Goal: Task Accomplishment & Management: Complete application form

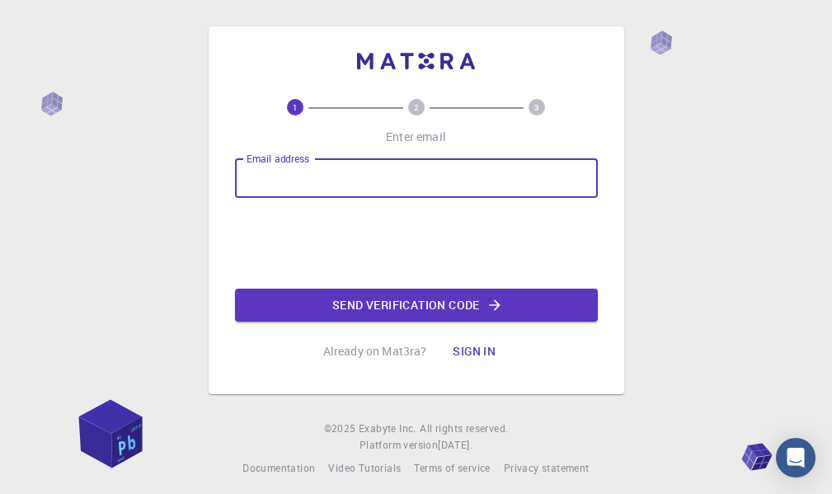
click at [313, 176] on input "Email address" at bounding box center [416, 178] width 363 height 40
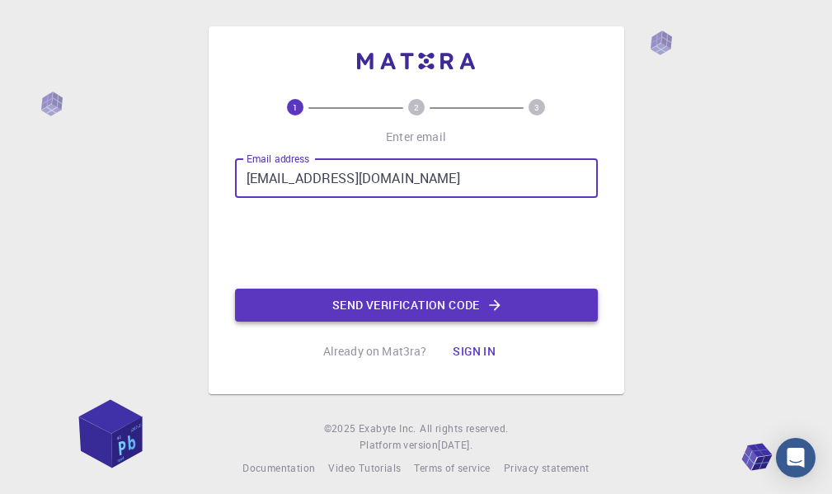
type input "gabrielrdm@gmail.com"
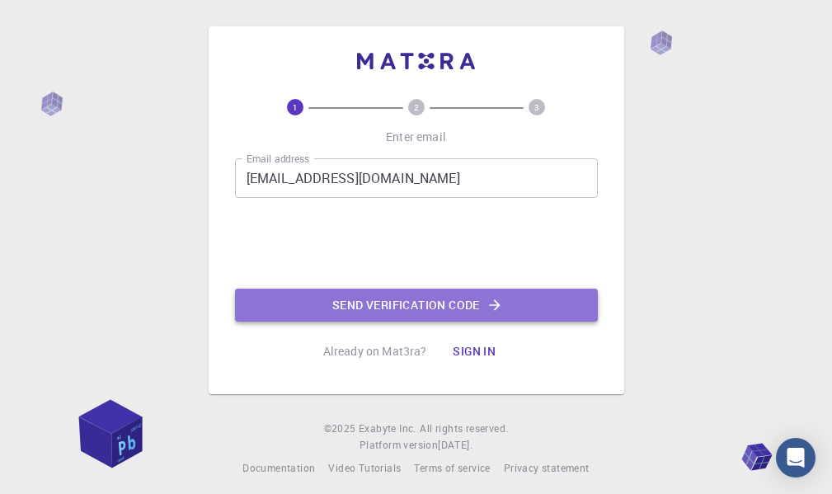
click at [449, 308] on button "Send verification code" at bounding box center [416, 305] width 363 height 33
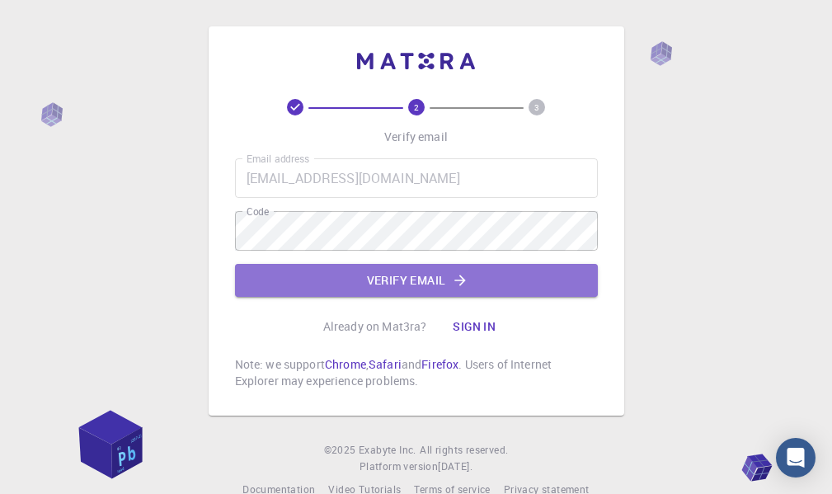
click at [303, 294] on button "Verify email" at bounding box center [416, 280] width 363 height 33
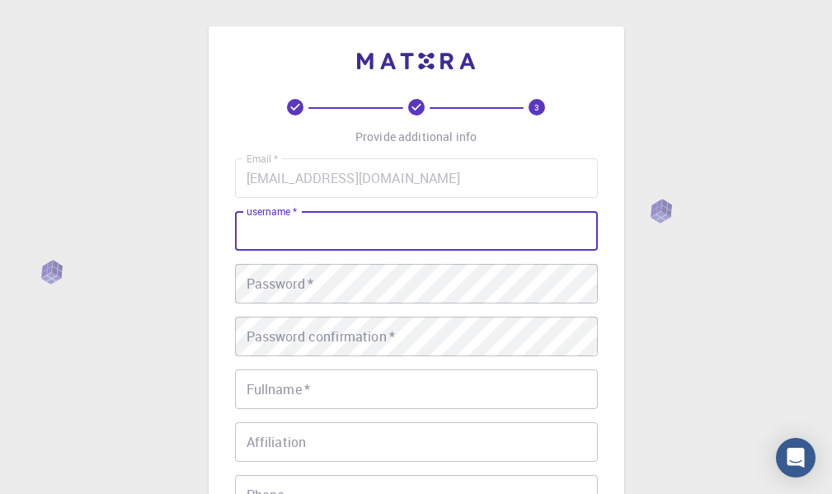
drag, startPoint x: 426, startPoint y: 222, endPoint x: 424, endPoint y: 232, distance: 10.2
click at [425, 232] on input "username   *" at bounding box center [416, 231] width 363 height 40
type input "gabrielrdm"
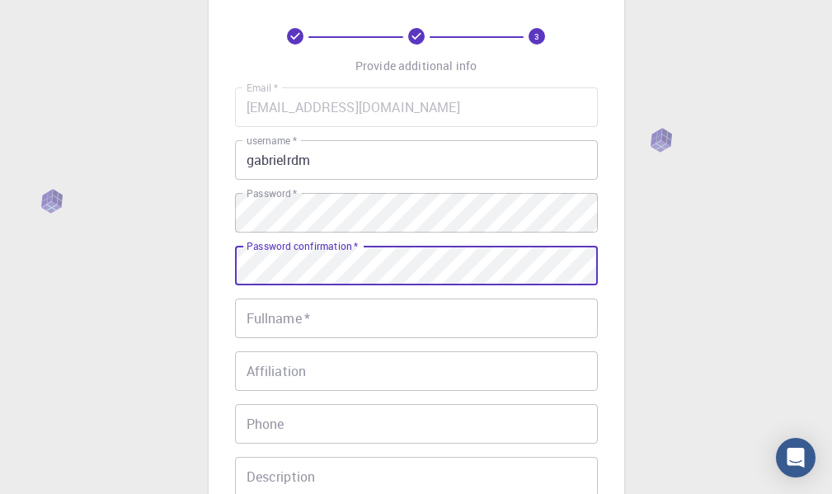
scroll to position [165, 0]
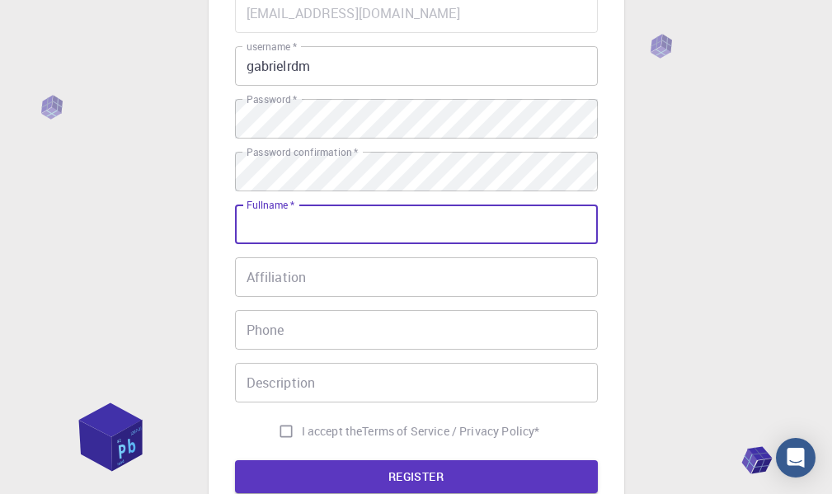
click at [301, 221] on input "Fullname   *" at bounding box center [416, 225] width 363 height 40
type input "[PERSON_NAME]"
click at [280, 284] on input "Affiliation" at bounding box center [416, 277] width 363 height 40
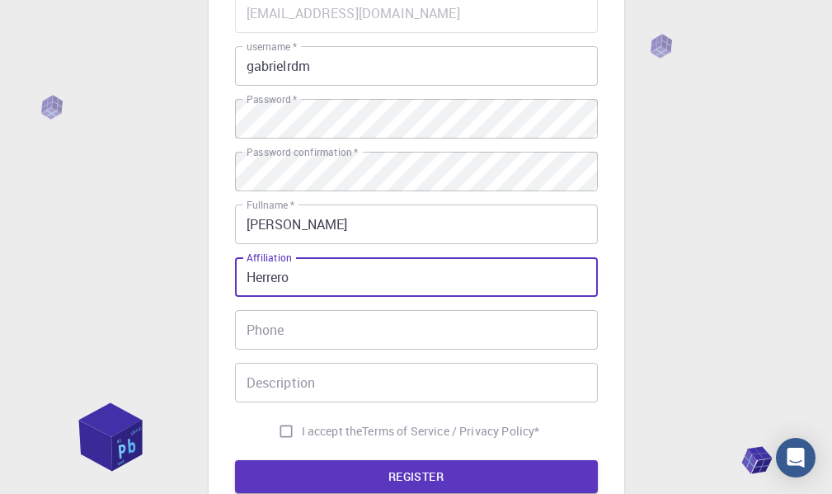
type input "Herrero"
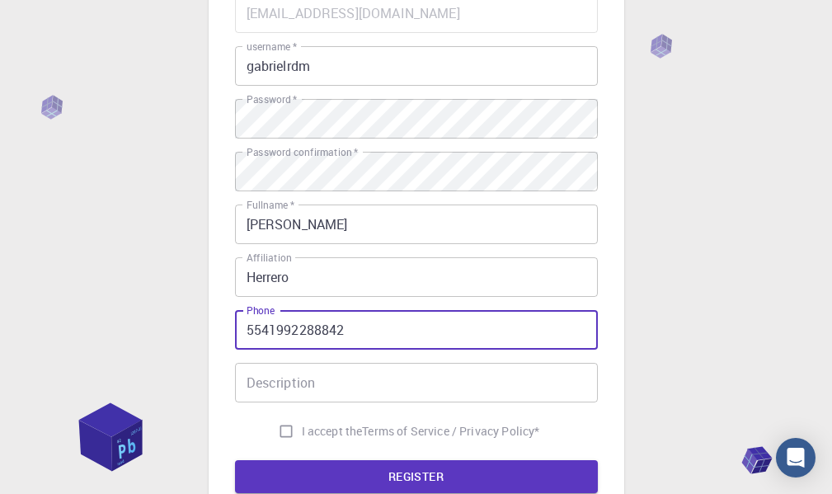
type input "5541992288842"
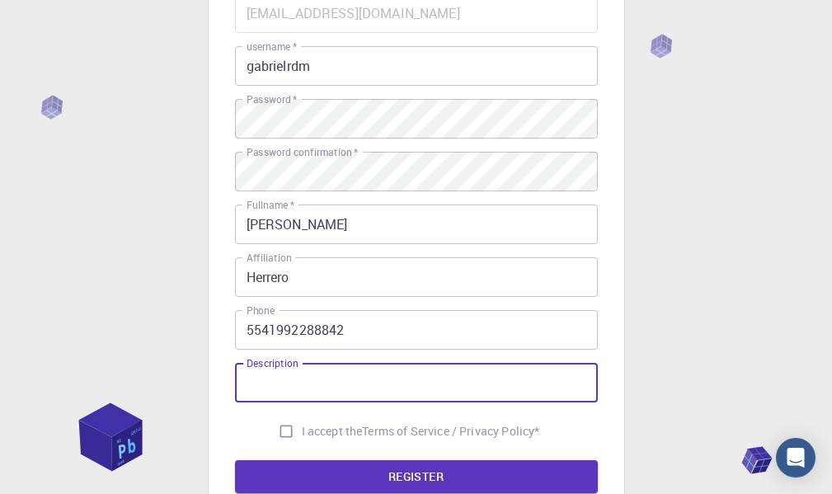
click at [428, 389] on input "Description" at bounding box center [416, 383] width 363 height 40
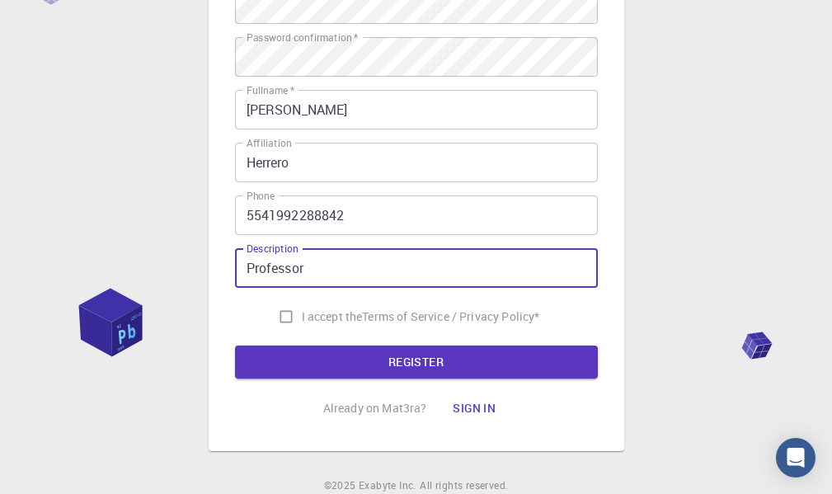
scroll to position [346, 0]
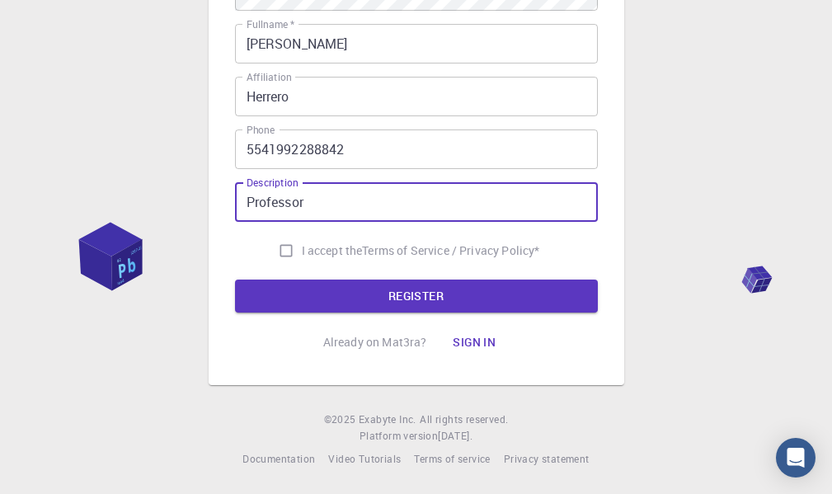
type input "Professor"
click at [281, 252] on input "I accept the Terms of Service / Privacy Policy *" at bounding box center [285, 250] width 31 height 31
checkbox input "true"
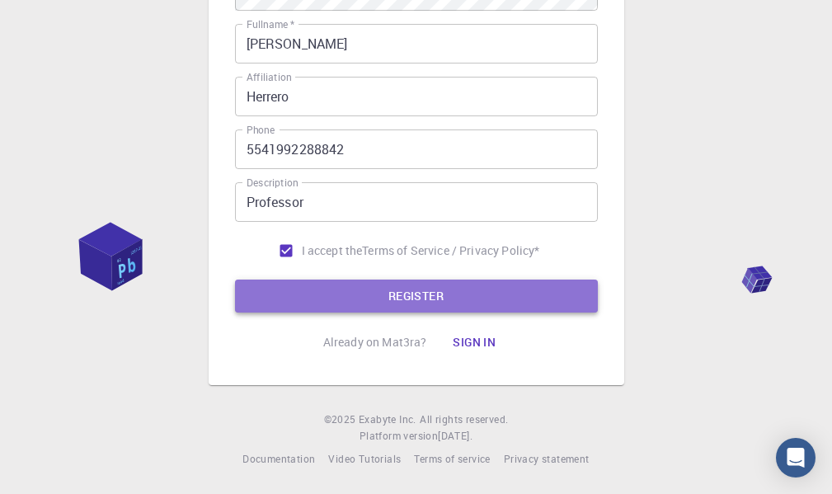
click at [394, 297] on button "REGISTER" at bounding box center [416, 296] width 363 height 33
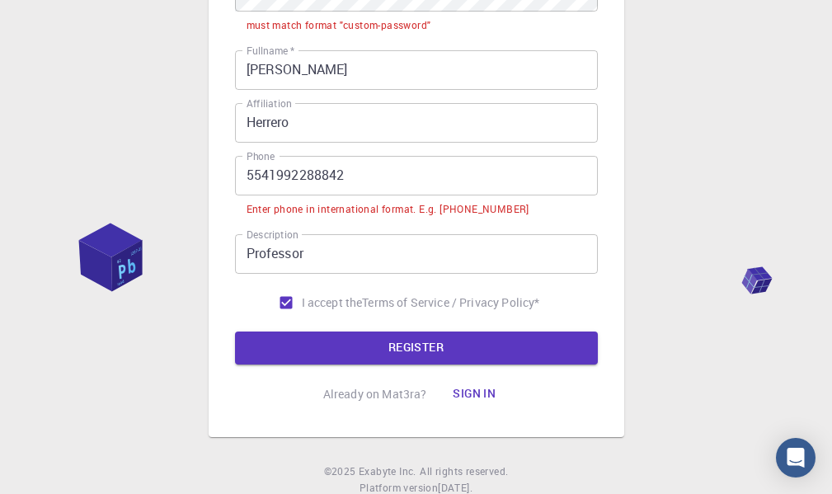
click at [242, 174] on input "5541992288842" at bounding box center [416, 176] width 363 height 40
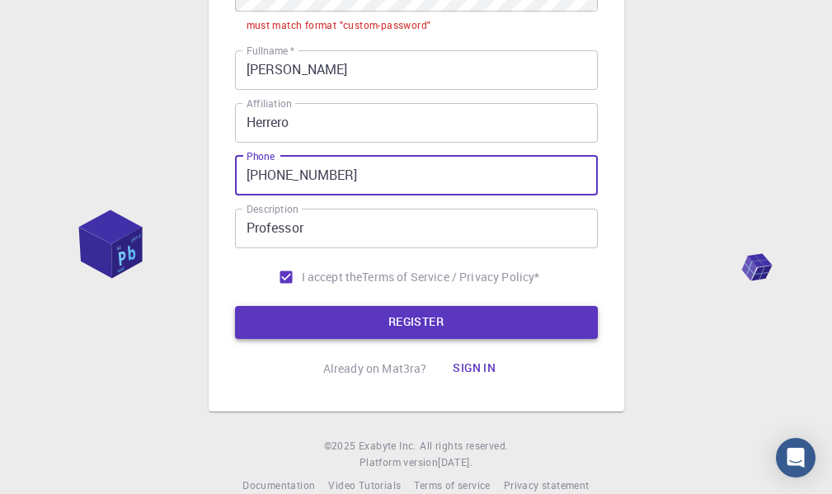
type input "+5541992288842"
click at [510, 324] on button "REGISTER" at bounding box center [416, 322] width 363 height 33
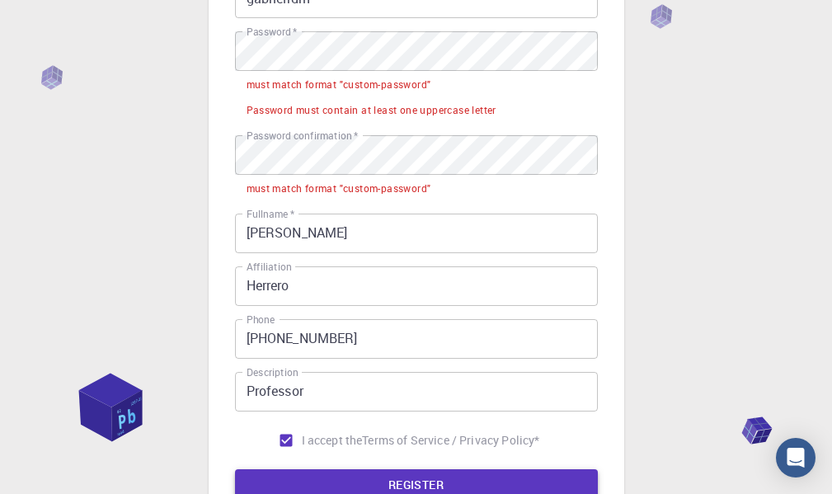
scroll to position [231, 0]
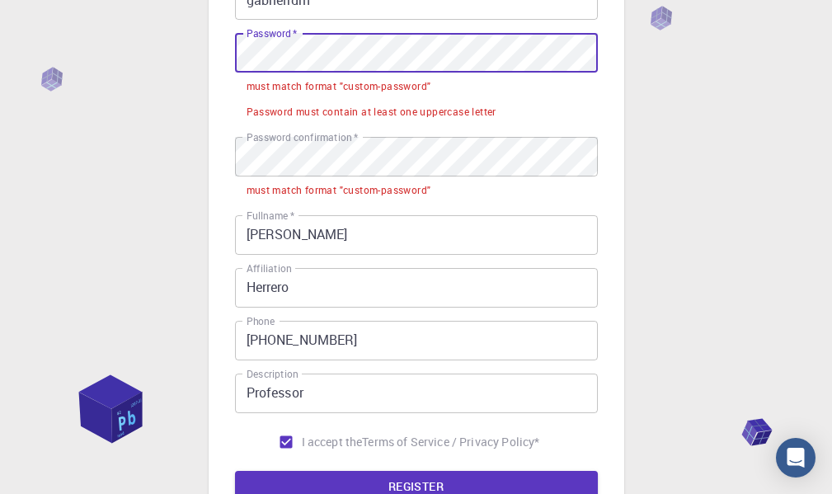
click at [28, 35] on div "3 Provide additional info Email   * gabrielrdm@gmail.com Email   * username   *…" at bounding box center [416, 226] width 832 height 915
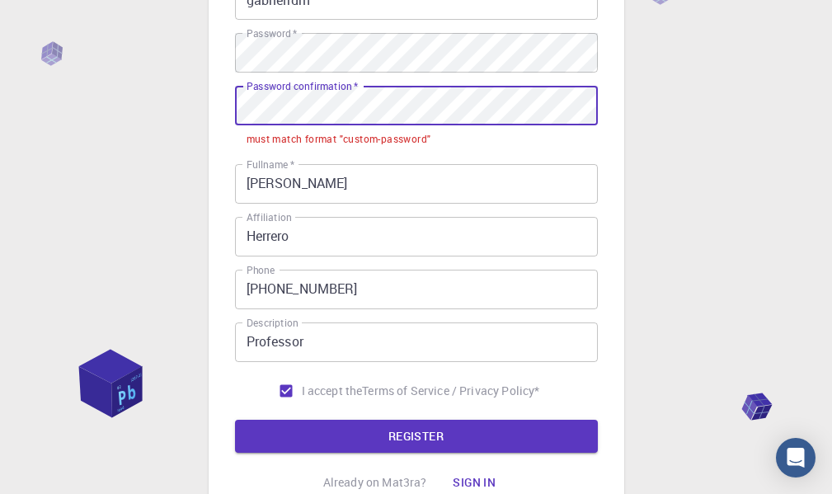
click at [29, 109] on div "3 Provide additional info Email   * gabrielrdm@gmail.com Email   * username   *…" at bounding box center [416, 201] width 832 height 865
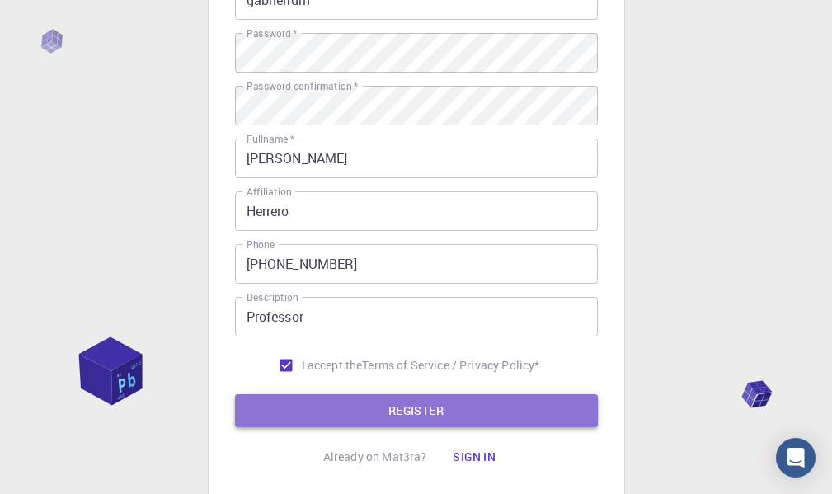
click at [509, 411] on button "REGISTER" at bounding box center [416, 410] width 363 height 33
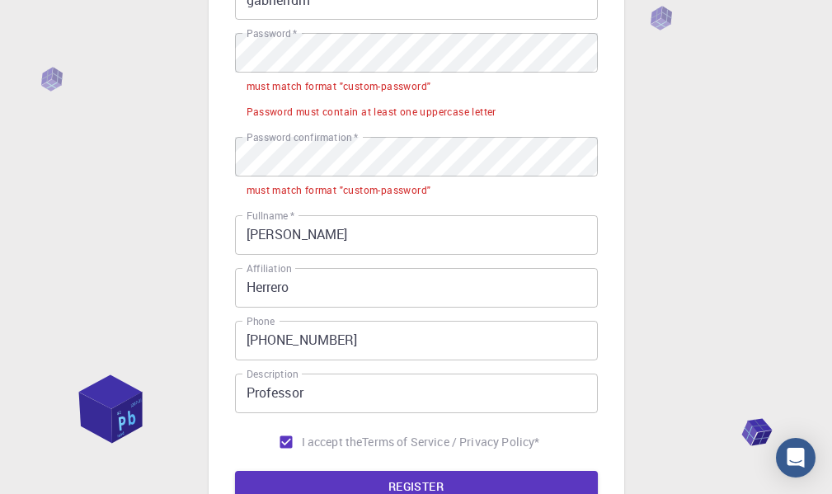
click at [165, 53] on div "3 Provide additional info Email   * gabrielrdm@gmail.com Email   * username   *…" at bounding box center [416, 226] width 832 height 915
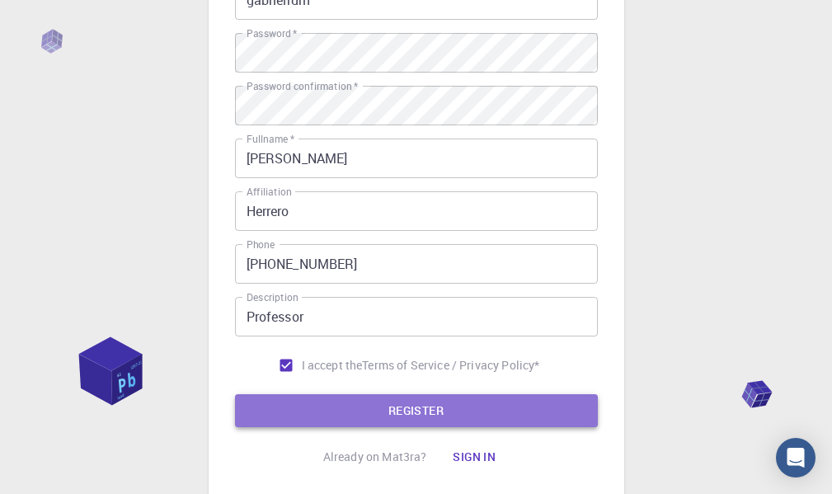
click at [410, 404] on button "REGISTER" at bounding box center [416, 410] width 363 height 33
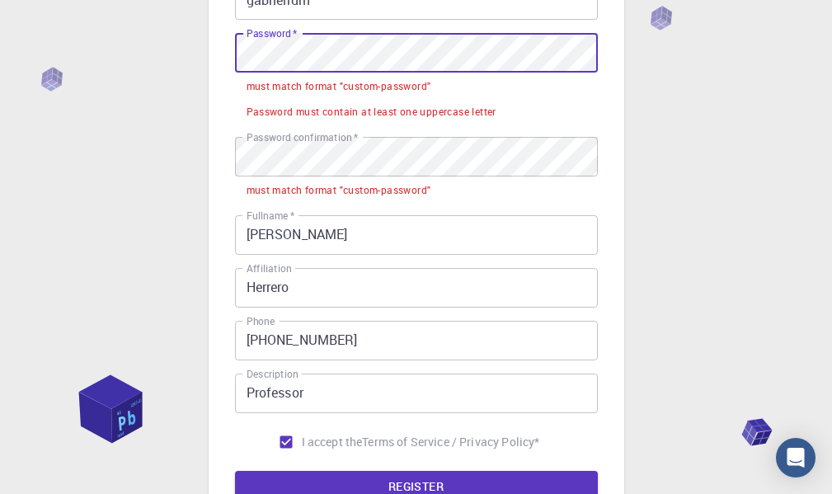
click at [78, 31] on div "3 Provide additional info Email   * gabrielrdm@gmail.com Email   * username   *…" at bounding box center [416, 226] width 832 height 915
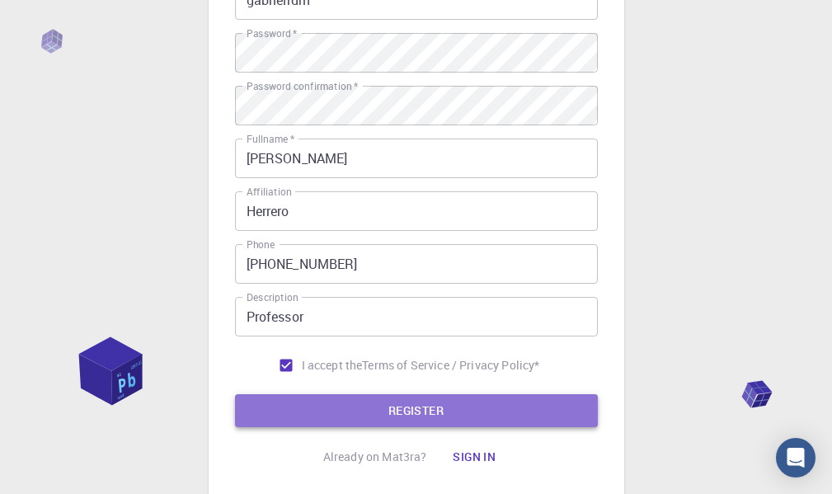
click at [405, 399] on button "REGISTER" at bounding box center [416, 410] width 363 height 33
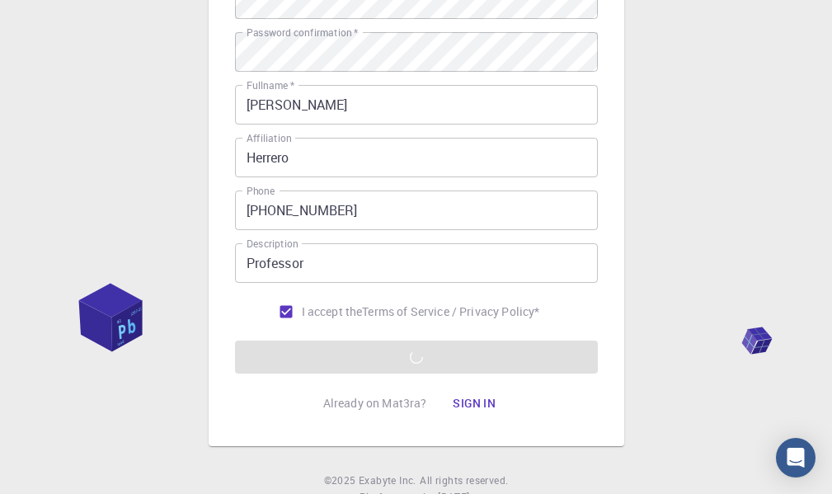
scroll to position [313, 0]
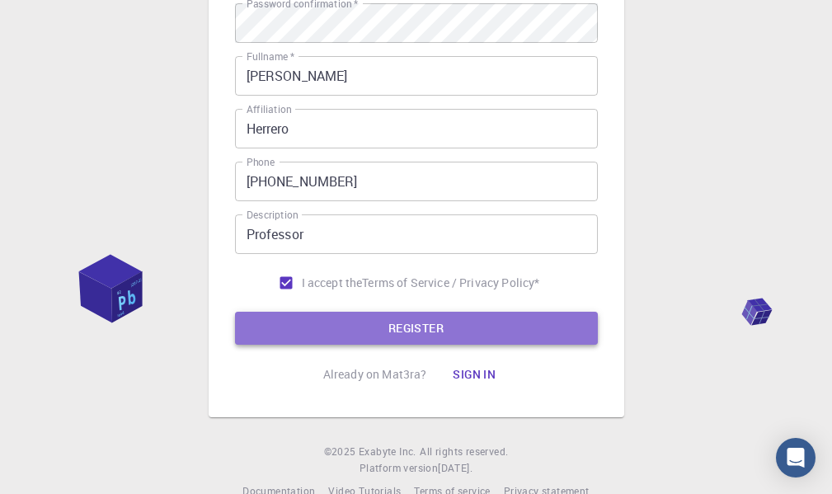
click at [487, 340] on button "REGISTER" at bounding box center [416, 328] width 363 height 33
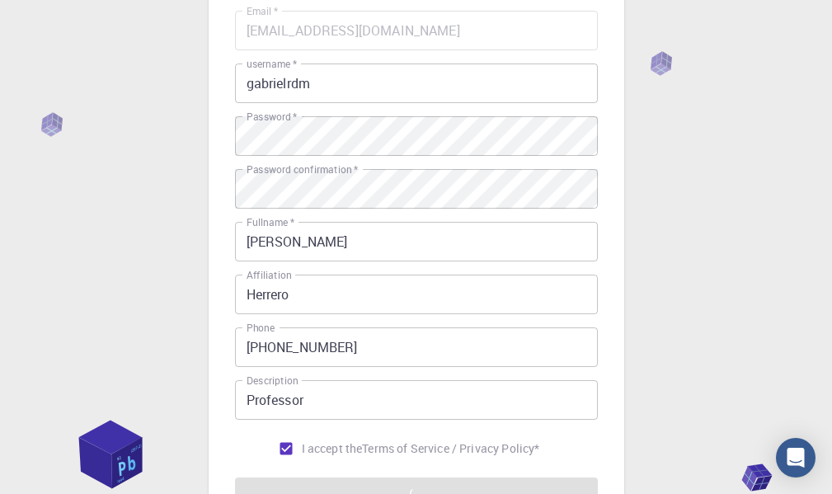
scroll to position [346, 0]
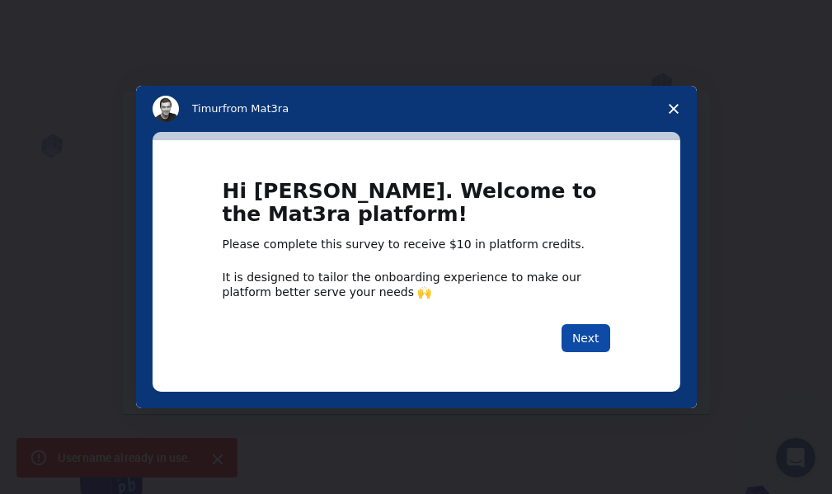
click at [581, 335] on button "Next" at bounding box center [586, 338] width 49 height 28
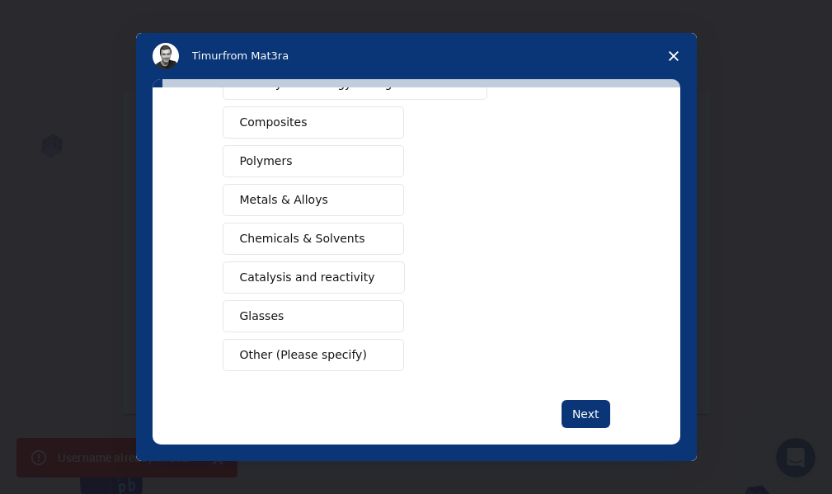
scroll to position [302, 0]
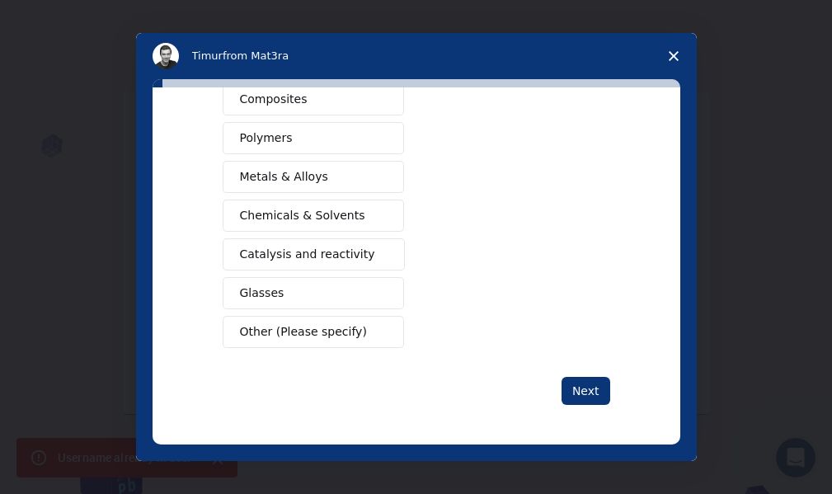
click at [263, 252] on span "Catalysis and reactivity" at bounding box center [307, 254] width 135 height 17
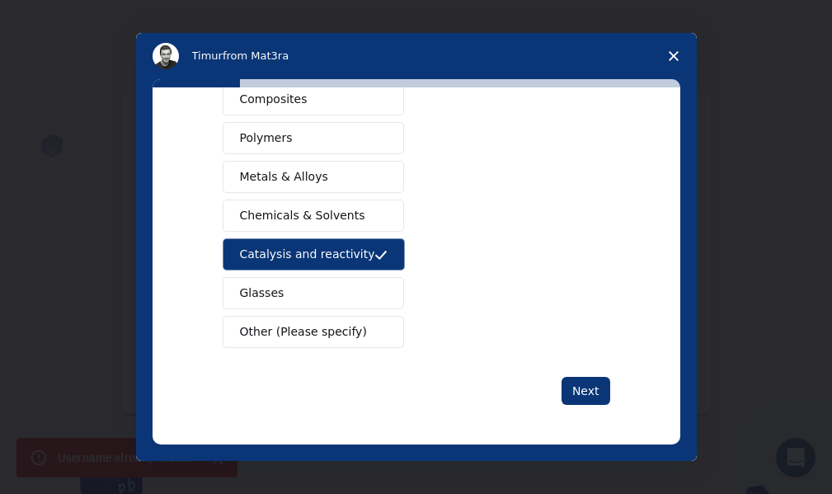
click at [607, 394] on div "What type(s) of materials are you interested in? Semiconductors Solar energy ma…" at bounding box center [417, 265] width 528 height 357
click at [580, 393] on button "Next" at bounding box center [586, 391] width 49 height 28
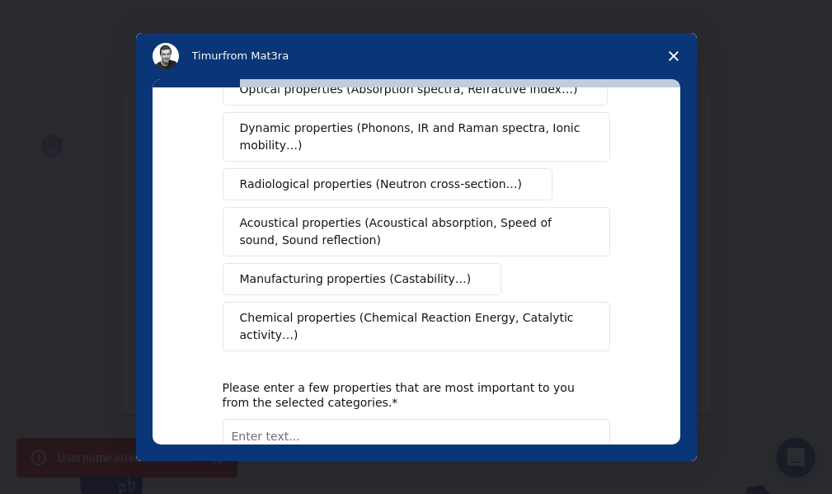
scroll to position [330, 0]
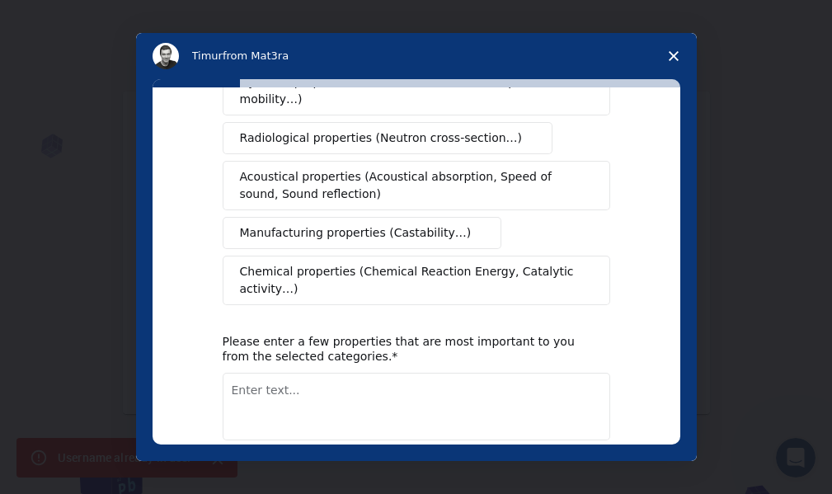
click at [379, 224] on span "Manufacturing properties (Castability…)" at bounding box center [356, 232] width 232 height 17
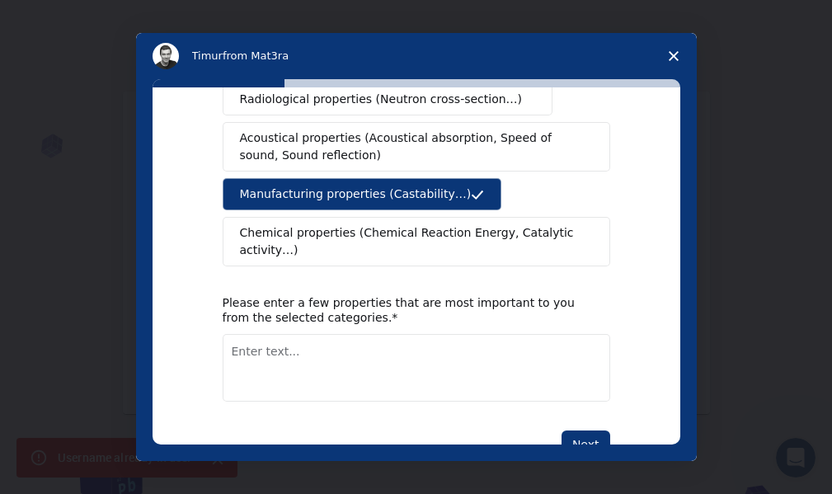
scroll to position [388, 0]
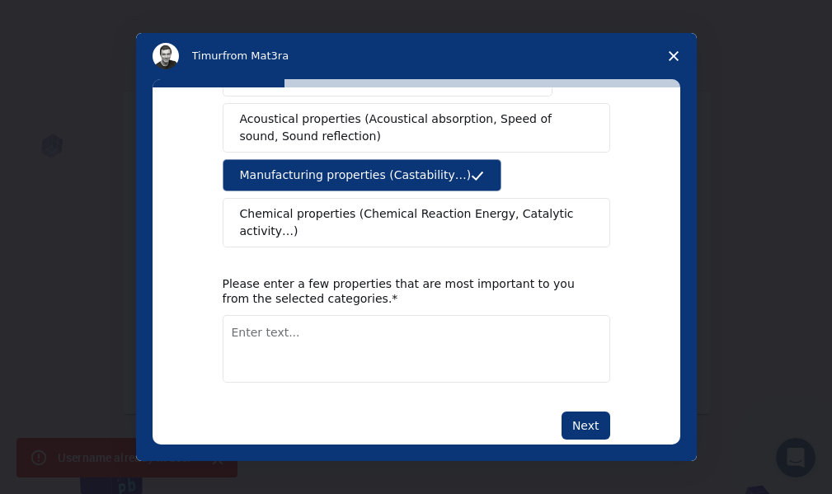
click at [384, 322] on textarea "Enter text..." at bounding box center [417, 349] width 388 height 68
click at [481, 315] on textarea "For understand the reaction in silico to improve invitro" at bounding box center [417, 349] width 388 height 68
type textarea "For understand the reaction in silico to improve in vitro"
click at [569, 411] on button "Next" at bounding box center [586, 425] width 49 height 28
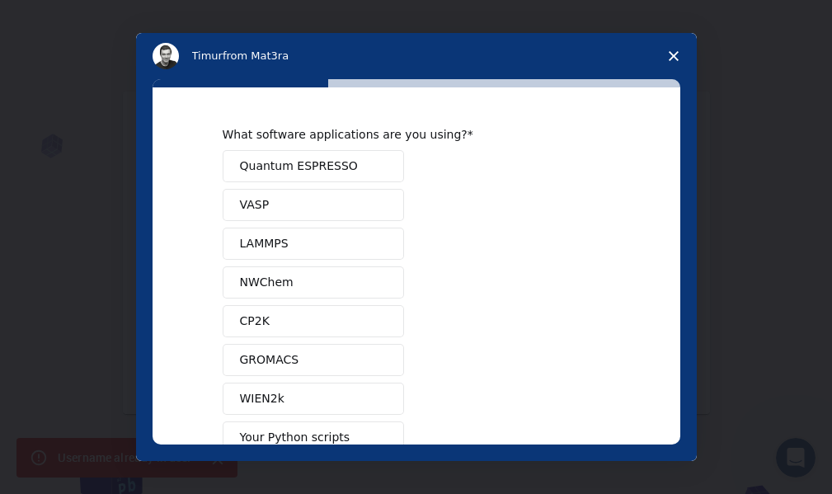
scroll to position [82, 0]
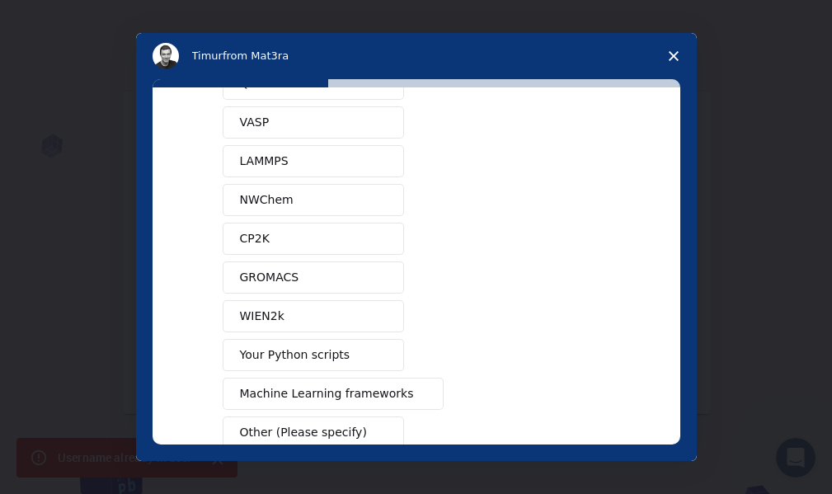
click at [329, 273] on button "GROMACS" at bounding box center [313, 277] width 181 height 32
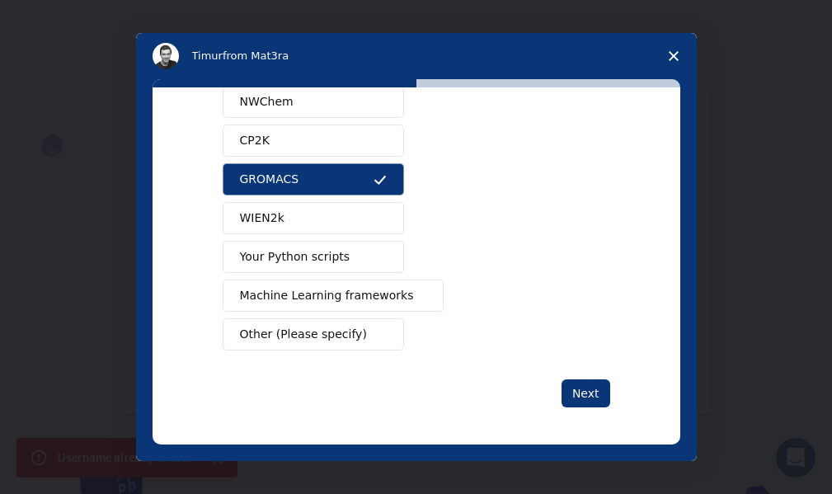
scroll to position [183, 0]
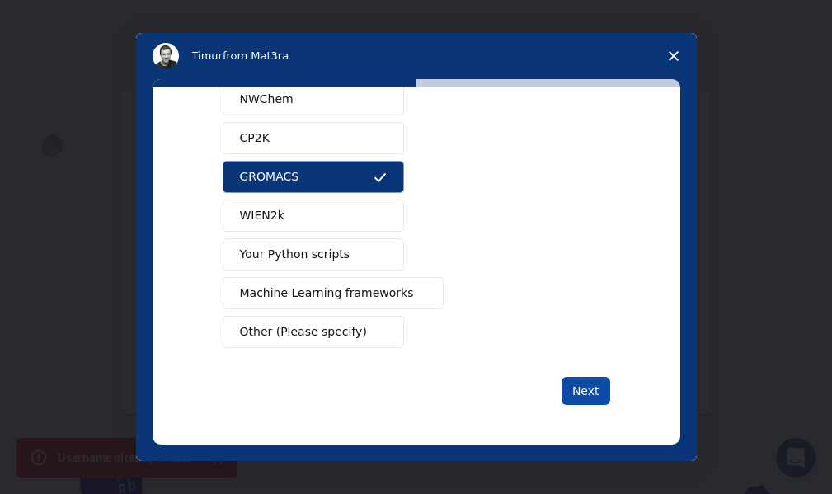
click at [562, 379] on button "Next" at bounding box center [586, 391] width 49 height 28
click at [583, 385] on button "Next" at bounding box center [586, 391] width 49 height 28
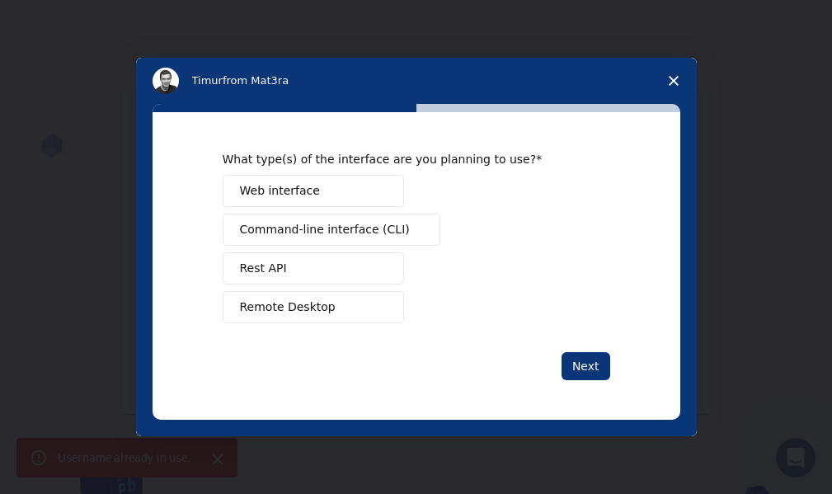
scroll to position [0, 0]
click at [299, 183] on span "Web interface" at bounding box center [280, 190] width 80 height 17
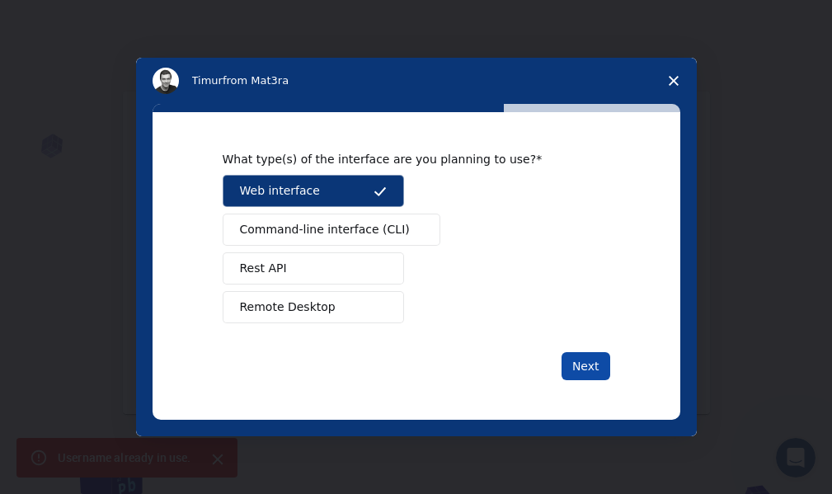
click at [569, 363] on button "Next" at bounding box center [586, 366] width 49 height 28
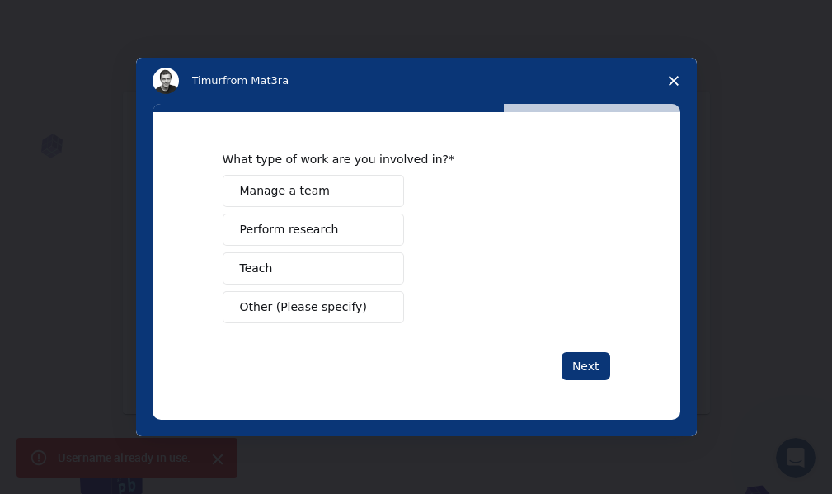
click at [256, 265] on span "Teach" at bounding box center [256, 268] width 33 height 17
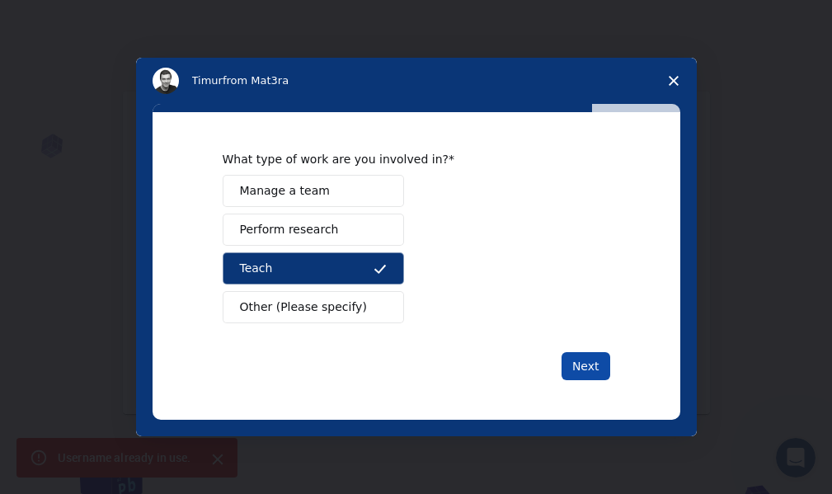
click at [601, 364] on button "Next" at bounding box center [586, 366] width 49 height 28
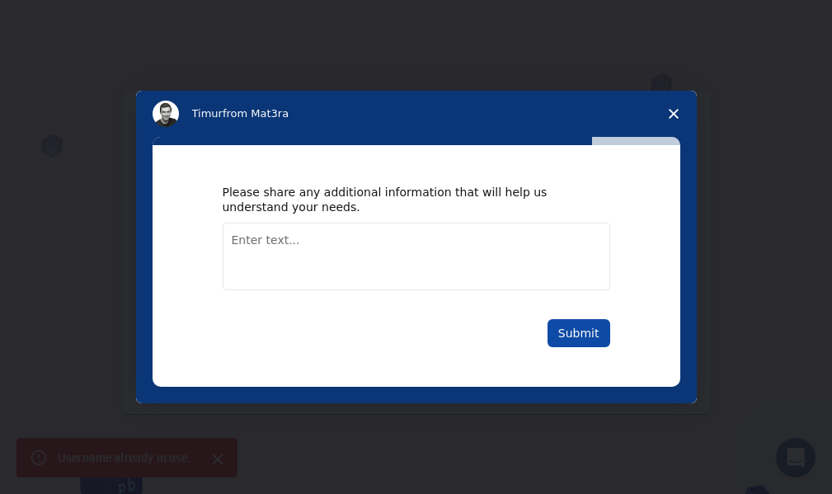
click at [585, 332] on button "Submit" at bounding box center [579, 333] width 63 height 28
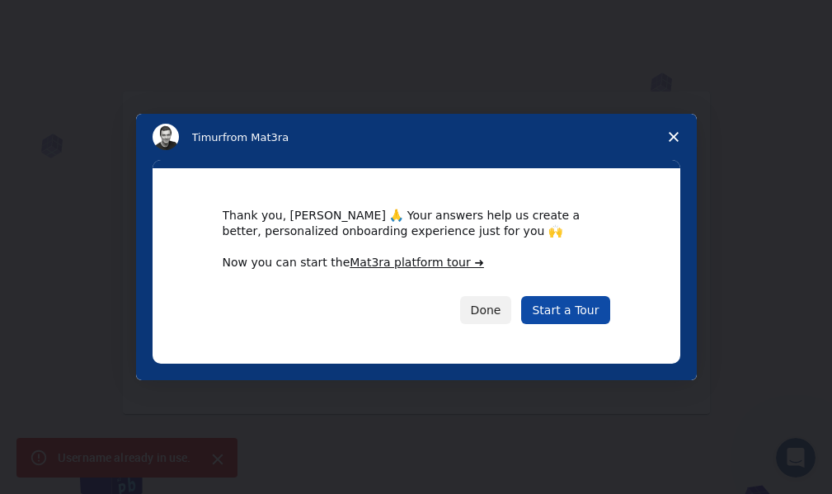
click at [579, 301] on link "Start a Tour" at bounding box center [565, 310] width 88 height 28
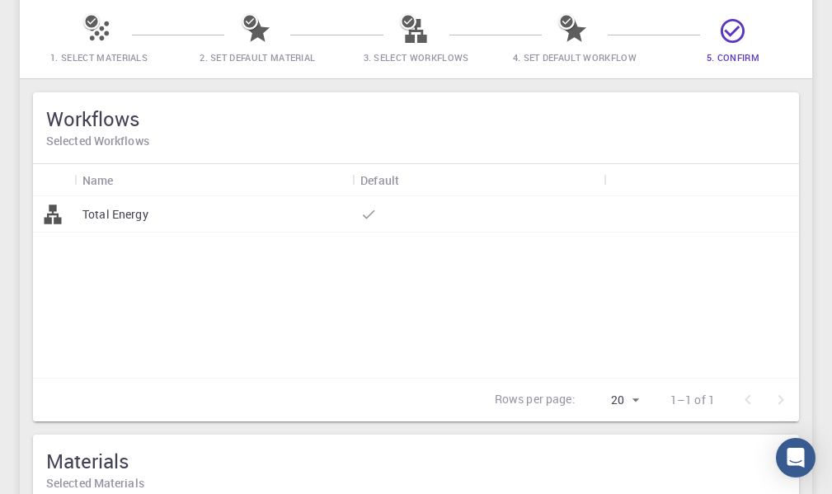
scroll to position [82, 0]
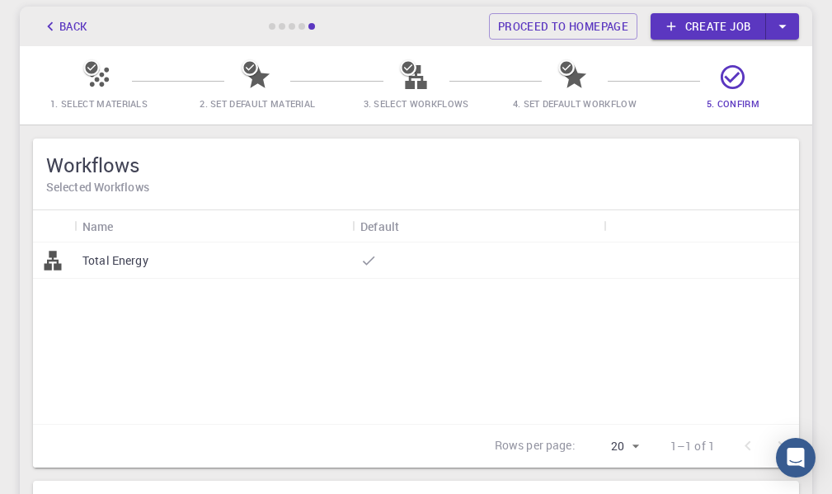
click at [130, 261] on p "Total Energy" at bounding box center [115, 260] width 66 height 16
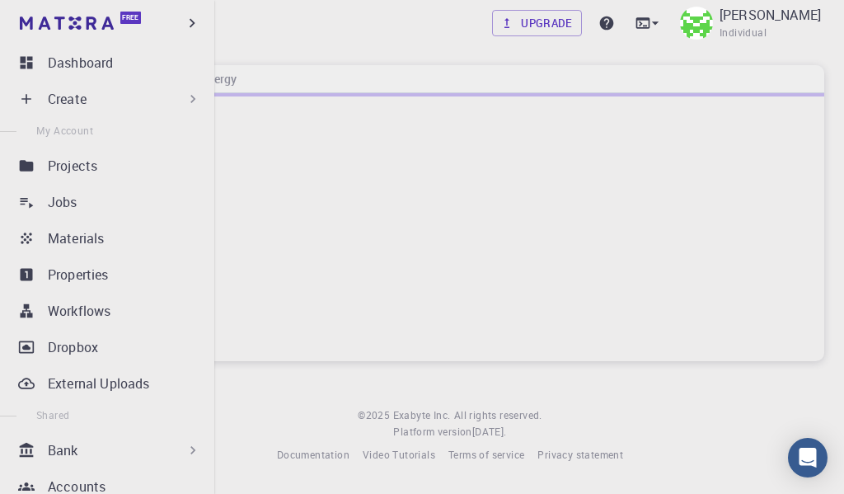
click at [167, 101] on div "Create" at bounding box center [124, 99] width 153 height 20
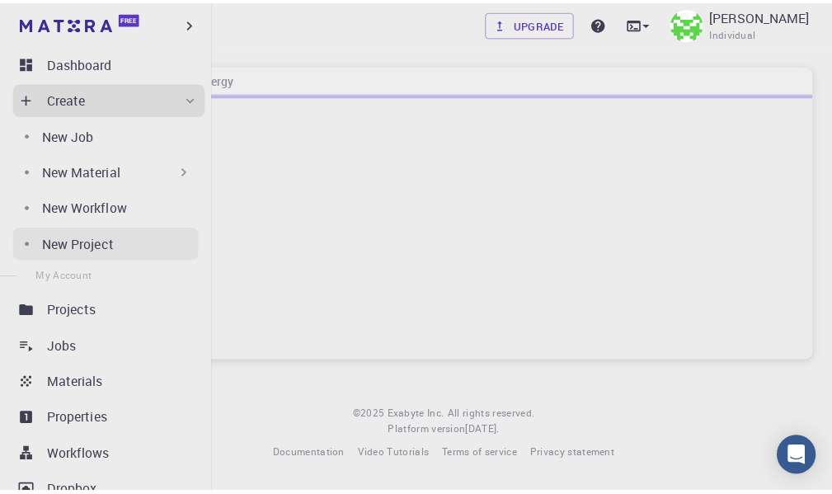
scroll to position [82, 0]
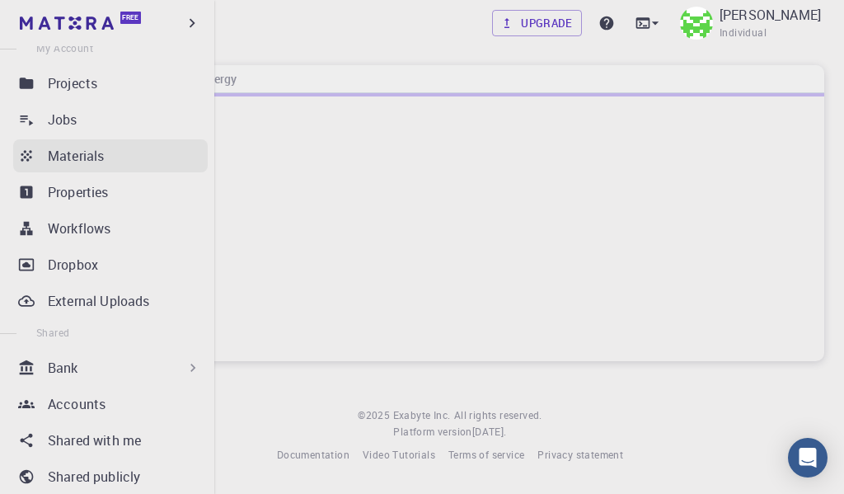
click at [64, 153] on p "Materials" at bounding box center [76, 156] width 56 height 20
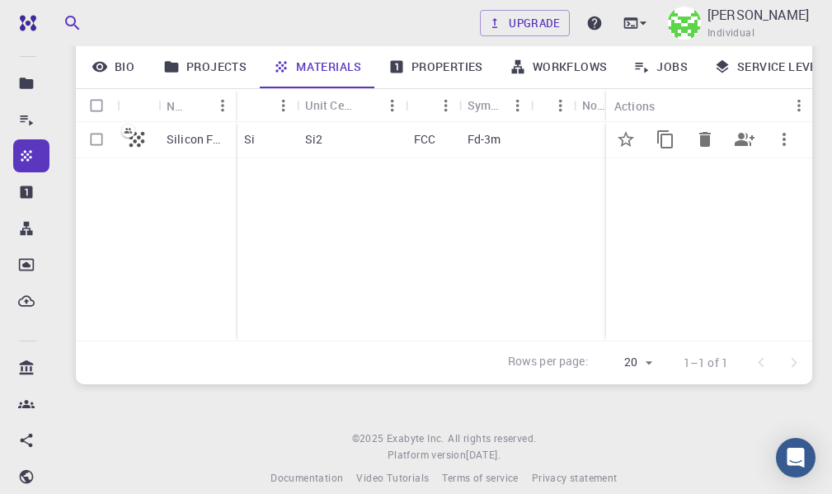
scroll to position [247, 0]
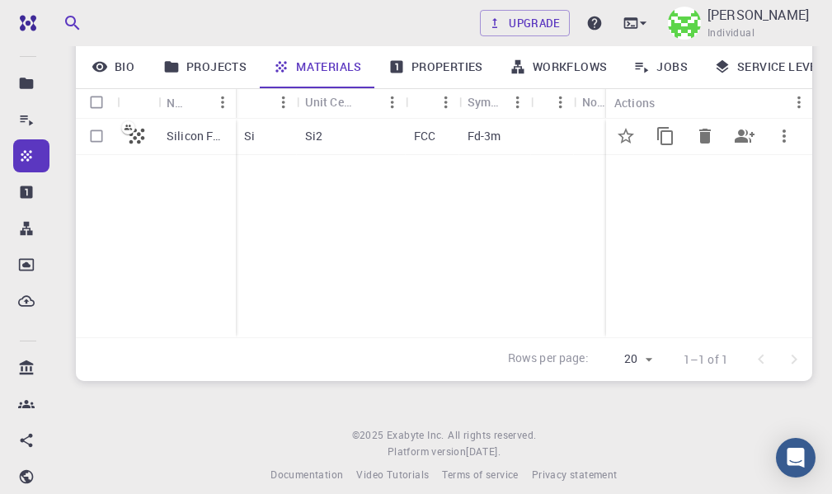
click at [180, 134] on p "Silicon FCC" at bounding box center [197, 136] width 61 height 16
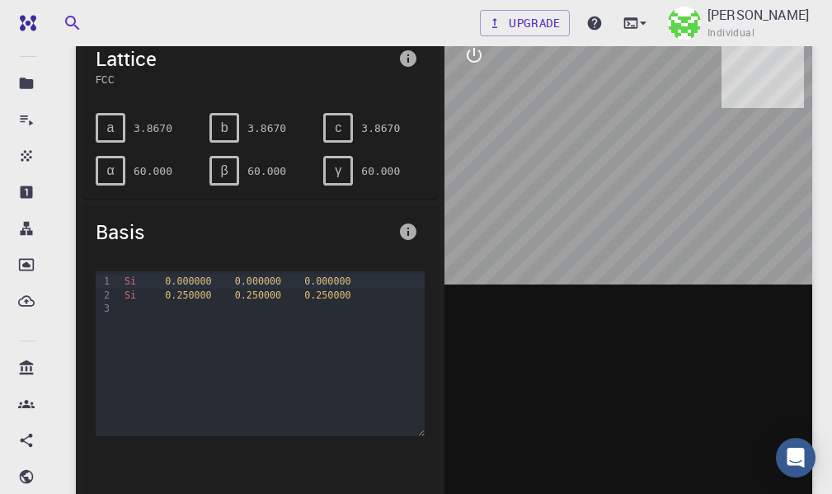
scroll to position [82, 0]
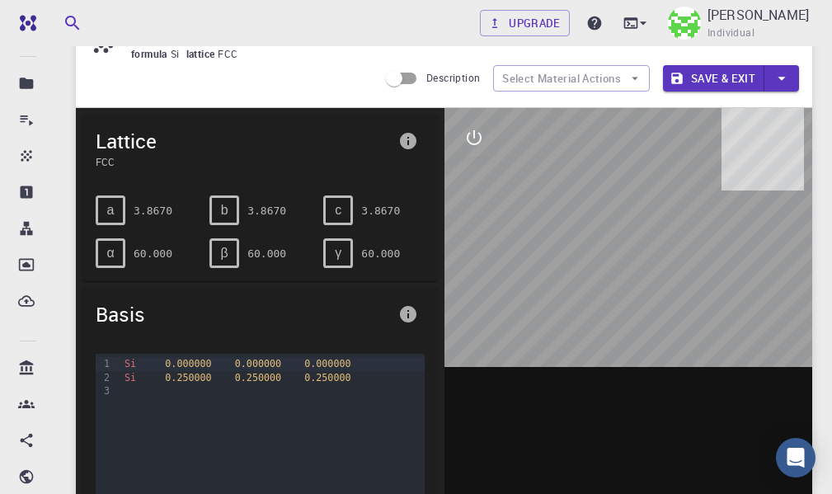
drag, startPoint x: 647, startPoint y: 290, endPoint x: 598, endPoint y: 284, distance: 49.0
click at [598, 286] on div at bounding box center [628, 364] width 369 height 513
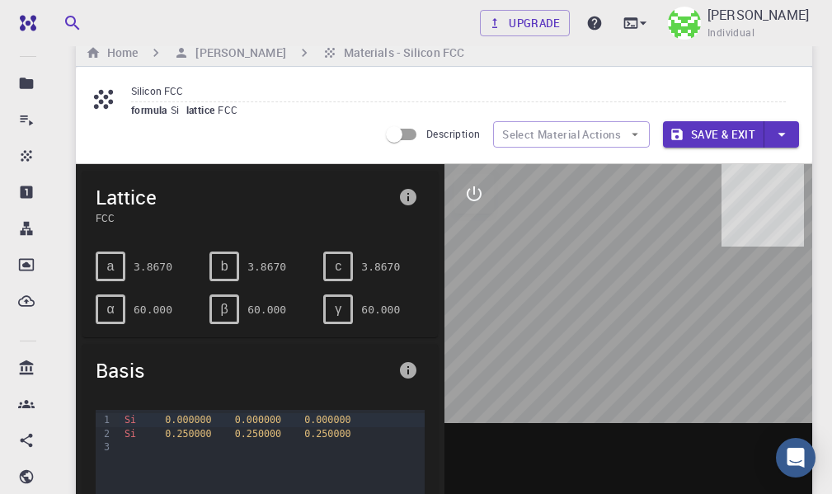
scroll to position [0, 0]
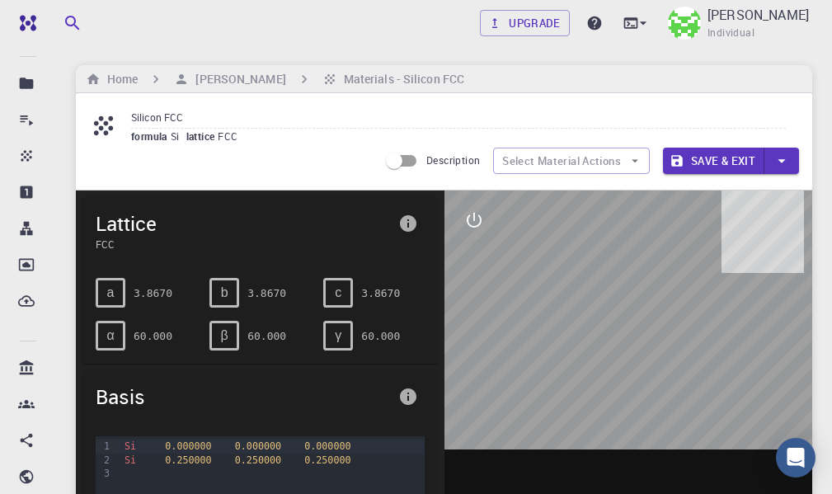
drag, startPoint x: 644, startPoint y: 366, endPoint x: 463, endPoint y: 341, distance: 182.4
click at [576, 371] on div at bounding box center [628, 446] width 369 height 513
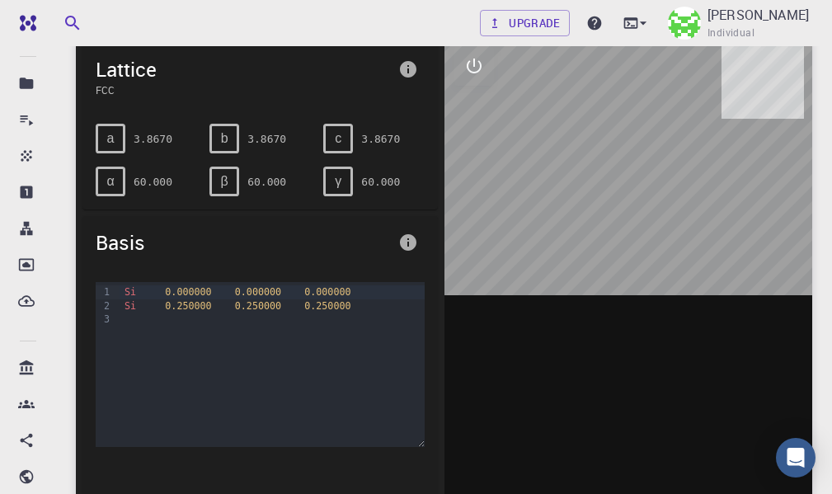
scroll to position [165, 0]
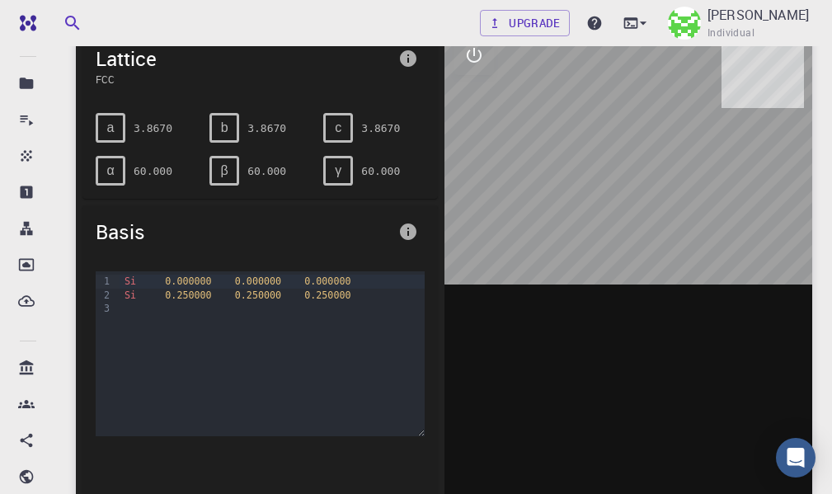
click at [190, 308] on div at bounding box center [272, 308] width 304 height 13
click at [110, 114] on div "a" at bounding box center [111, 128] width 30 height 30
click at [111, 132] on span "a" at bounding box center [110, 127] width 7 height 15
drag, startPoint x: 165, startPoint y: 119, endPoint x: 157, endPoint y: 127, distance: 11.7
click at [158, 126] on pre "3.8670" at bounding box center [153, 128] width 39 height 29
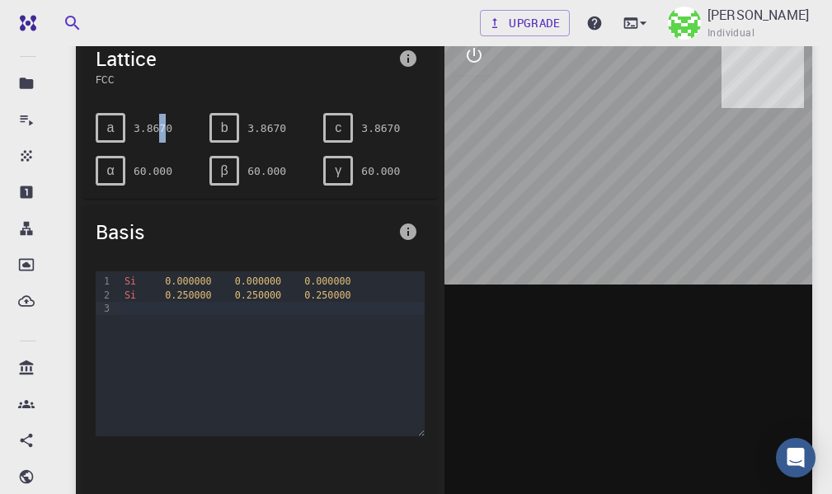
click at [155, 134] on pre "3.8670" at bounding box center [153, 128] width 39 height 29
click at [153, 125] on pre "3.8670" at bounding box center [153, 128] width 39 height 29
click at [481, 55] on icon "interactive" at bounding box center [474, 55] width 15 height 15
click at [468, 96] on icon "view" at bounding box center [474, 95] width 18 height 12
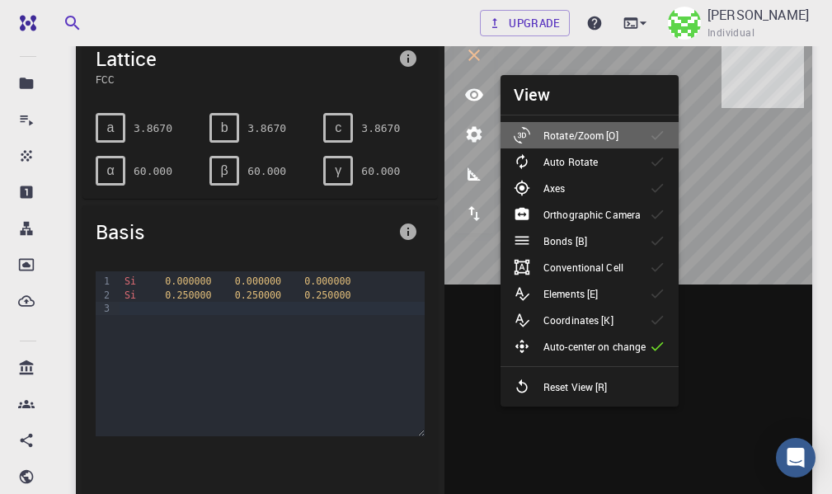
click at [545, 125] on li "Rotate/Zoom [O]" at bounding box center [590, 135] width 178 height 26
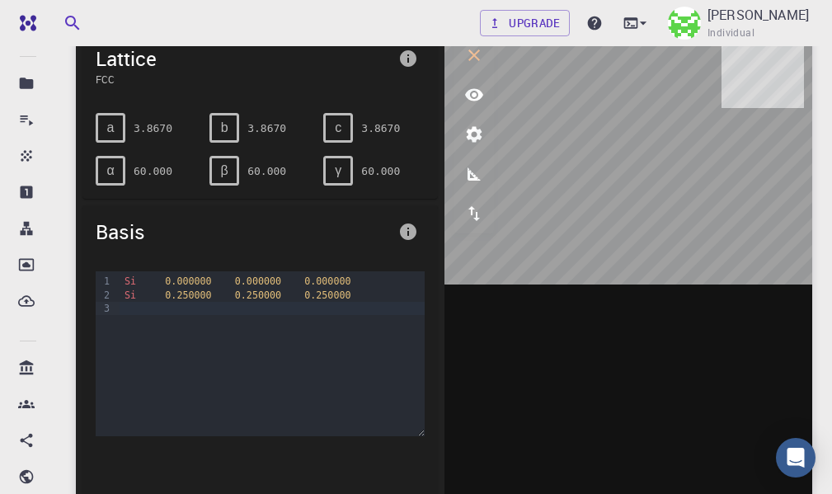
click at [152, 312] on div at bounding box center [272, 308] width 304 height 13
click at [257, 290] on div "Si 0.250000 0.250000 0.250000" at bounding box center [272, 295] width 304 height 13
click at [148, 307] on div at bounding box center [272, 308] width 304 height 13
click at [137, 293] on div "Si 0.250000 0.250000 0.250000" at bounding box center [272, 295] width 304 height 13
drag, startPoint x: 255, startPoint y: 294, endPoint x: 242, endPoint y: 295, distance: 12.5
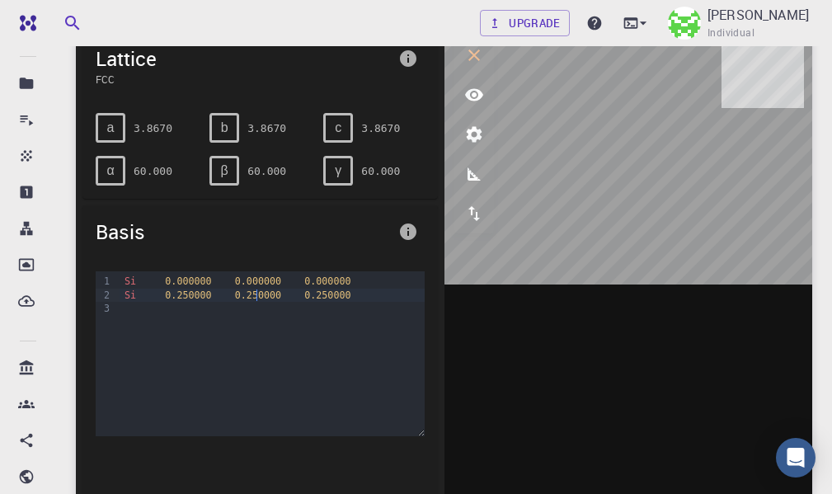
click at [242, 295] on span "0.250000" at bounding box center [258, 295] width 46 height 12
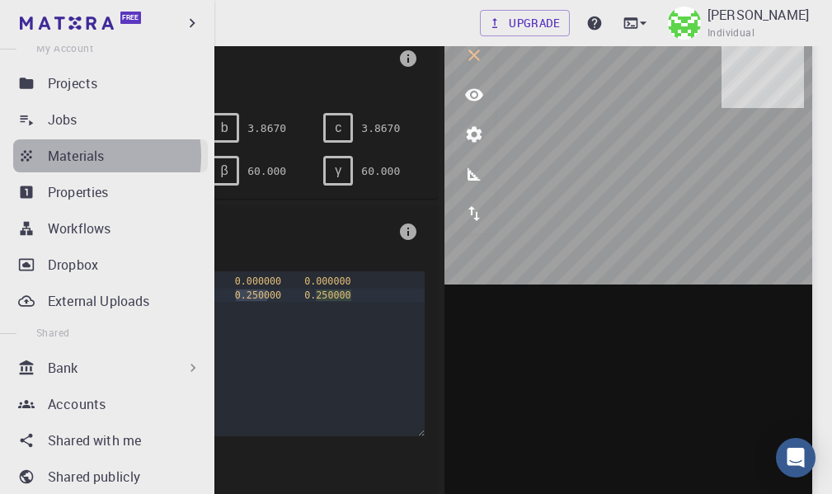
drag, startPoint x: 71, startPoint y: 156, endPoint x: 110, endPoint y: 149, distance: 39.3
click at [73, 156] on p "Materials" at bounding box center [76, 156] width 56 height 20
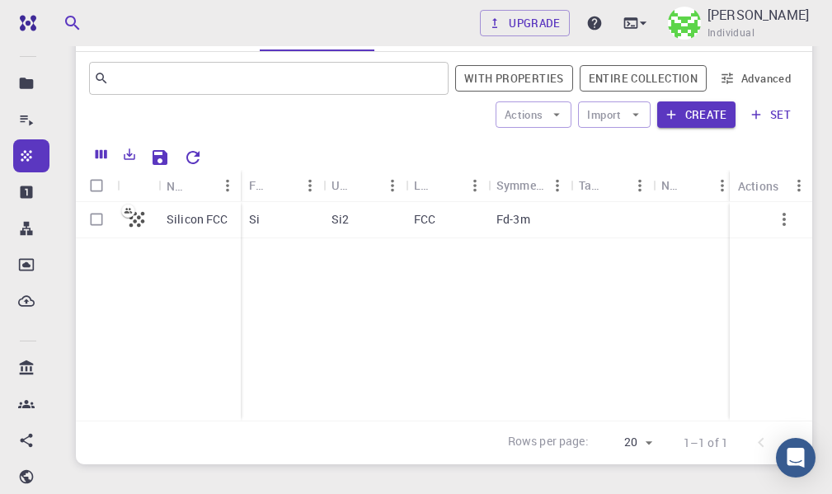
click at [167, 270] on div "Silicon FCC" at bounding box center [158, 311] width 165 height 219
drag, startPoint x: 141, startPoint y: 274, endPoint x: 141, endPoint y: 252, distance: 22.3
click at [141, 265] on div "Silicon FCC" at bounding box center [158, 311] width 165 height 219
click at [788, 227] on icon "button" at bounding box center [784, 219] width 20 height 20
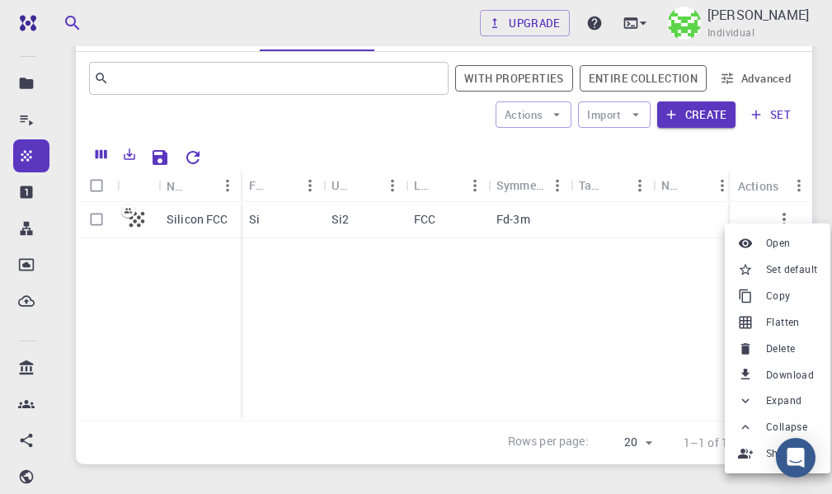
drag, startPoint x: 375, startPoint y: 374, endPoint x: 2, endPoint y: 260, distance: 390.7
click at [318, 357] on div at bounding box center [416, 247] width 832 height 494
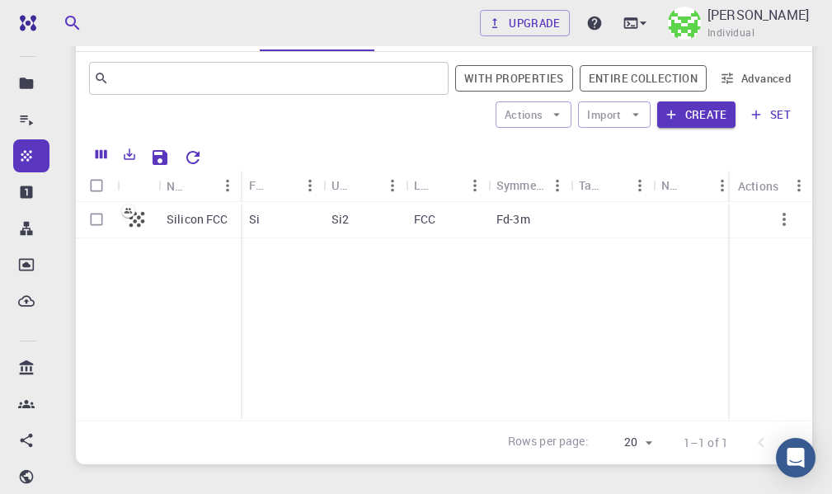
click at [134, 243] on div "Silicon FCC" at bounding box center [158, 311] width 165 height 219
click at [718, 112] on button "Create" at bounding box center [696, 114] width 78 height 26
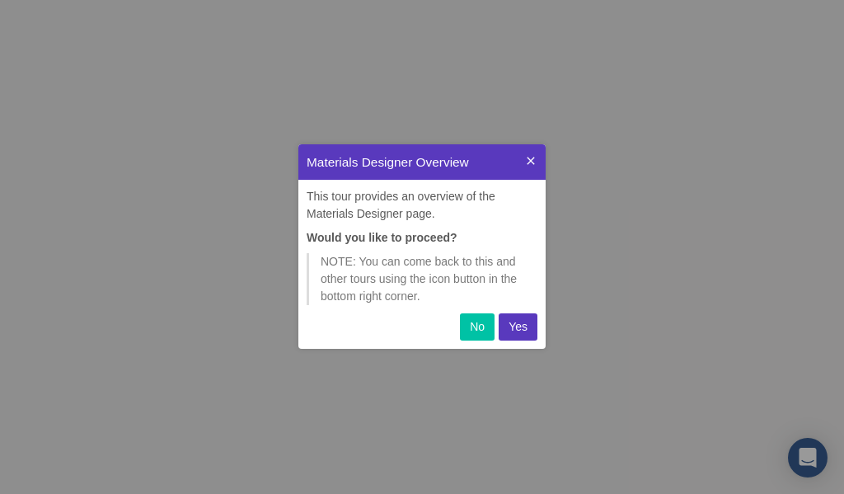
scroll to position [192, 235]
click at [520, 325] on p "Yes" at bounding box center [518, 326] width 19 height 17
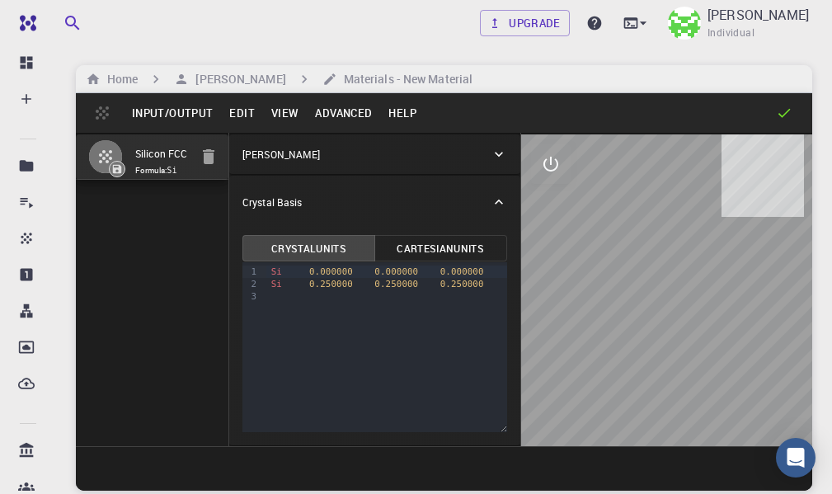
click at [142, 207] on div "Silicon FCC Formula: Si" at bounding box center [152, 289] width 153 height 313
click at [198, 106] on button "Input/Output" at bounding box center [172, 113] width 97 height 26
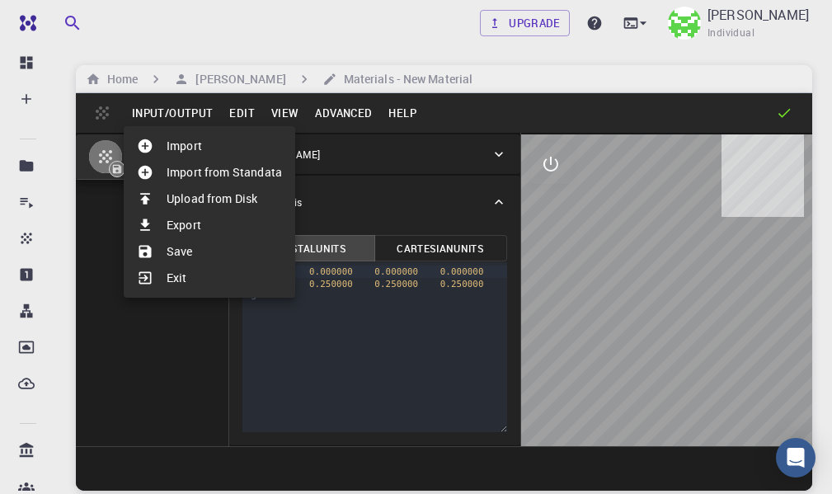
click at [229, 109] on div at bounding box center [416, 247] width 832 height 494
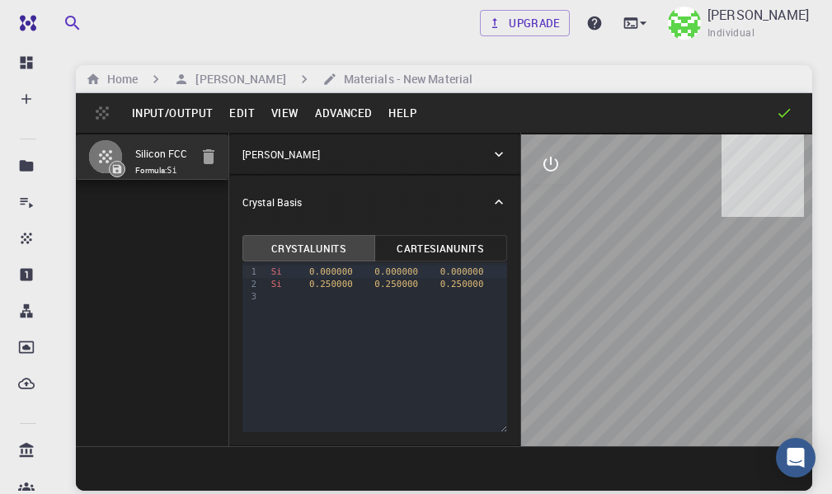
click at [239, 109] on button "Edit" at bounding box center [242, 113] width 42 height 26
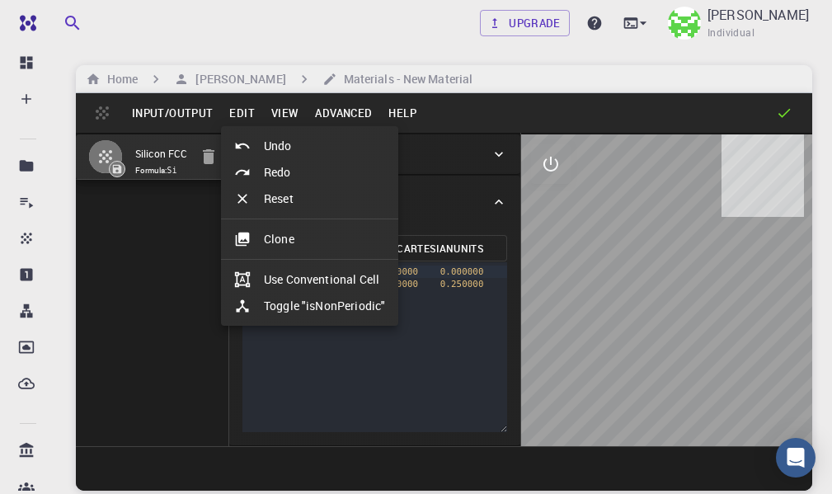
click at [277, 176] on li "Redo" at bounding box center [309, 172] width 177 height 26
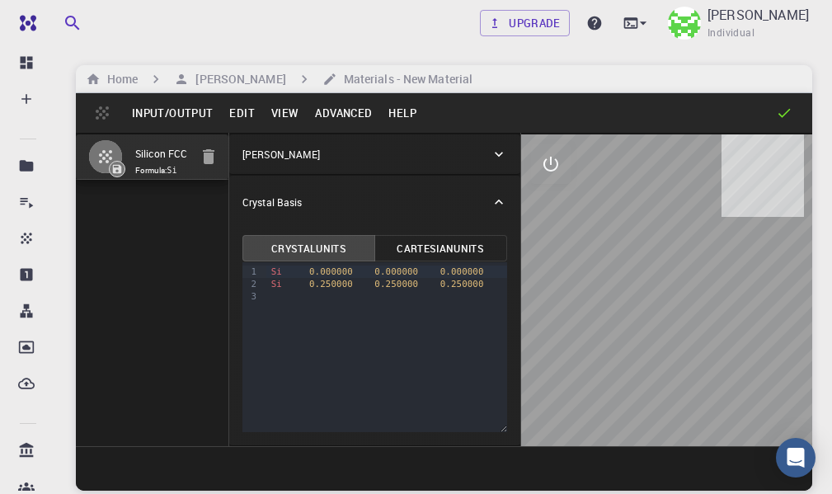
click at [314, 284] on span "0.250000" at bounding box center [331, 284] width 44 height 11
drag, startPoint x: 281, startPoint y: 287, endPoint x: 274, endPoint y: 292, distance: 8.9
click at [276, 289] on div "Si 0.250000 0.250000 0.250000" at bounding box center [386, 284] width 241 height 12
click at [272, 295] on div at bounding box center [386, 296] width 241 height 12
click at [272, 296] on div at bounding box center [386, 296] width 241 height 12
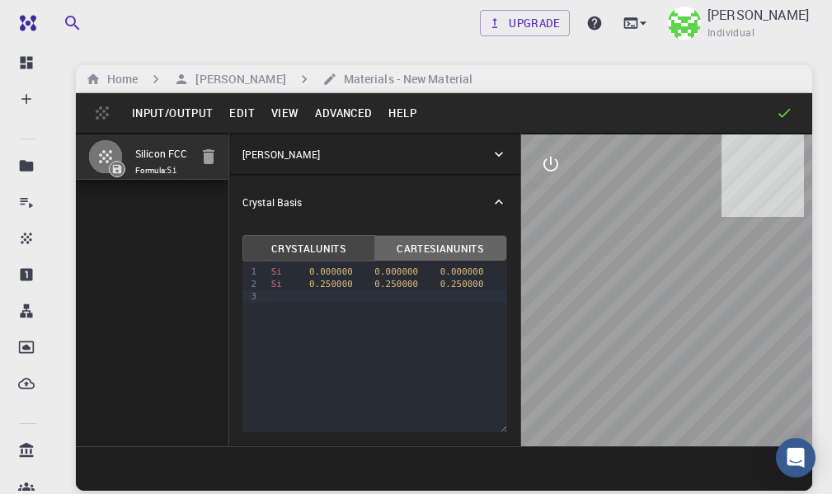
click at [436, 243] on button "Cartesian Units" at bounding box center [440, 248] width 133 height 26
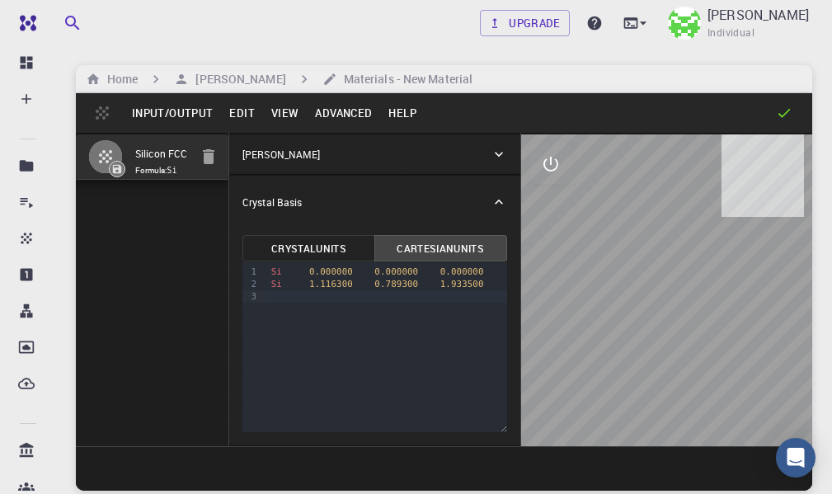
click at [269, 303] on div "9 1 2 3 › Si 0.000000 0.000000 0.000000 Si 1.116300 0.789300 1.933500" at bounding box center [374, 347] width 264 height 170
click at [271, 303] on div "Si 0.000000 0.000000 0.000000 Si 1.116300 0.789300 1.933500" at bounding box center [386, 284] width 241 height 44
click at [272, 299] on div at bounding box center [386, 296] width 241 height 12
click at [334, 296] on div "Na" at bounding box center [386, 296] width 241 height 12
click at [317, 296] on div "Na" at bounding box center [386, 296] width 241 height 12
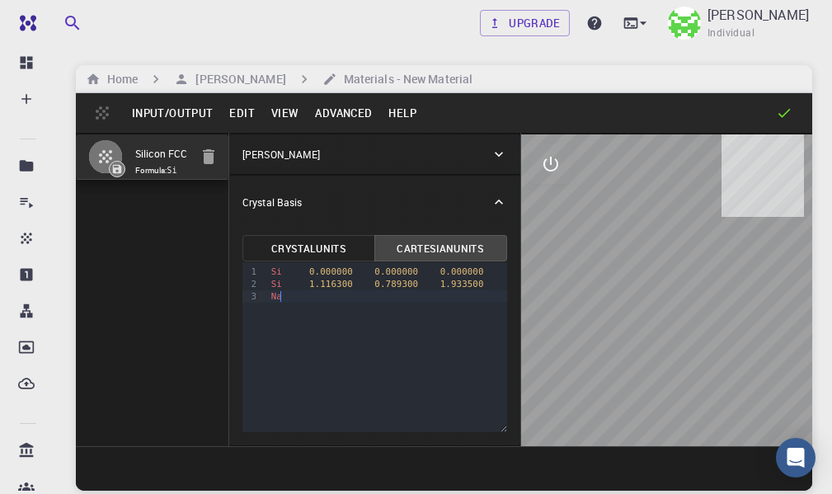
click at [317, 296] on div "Na" at bounding box center [386, 296] width 241 height 12
click at [299, 297] on div "Na" at bounding box center [386, 296] width 241 height 12
click at [549, 168] on icon "interactive" at bounding box center [551, 164] width 20 height 20
click at [285, 288] on div "Si 1.116300 0.789300 1.933500" at bounding box center [386, 284] width 241 height 12
click at [284, 286] on div "Si 1.116300 0.789300 1.933500" at bounding box center [386, 284] width 241 height 12
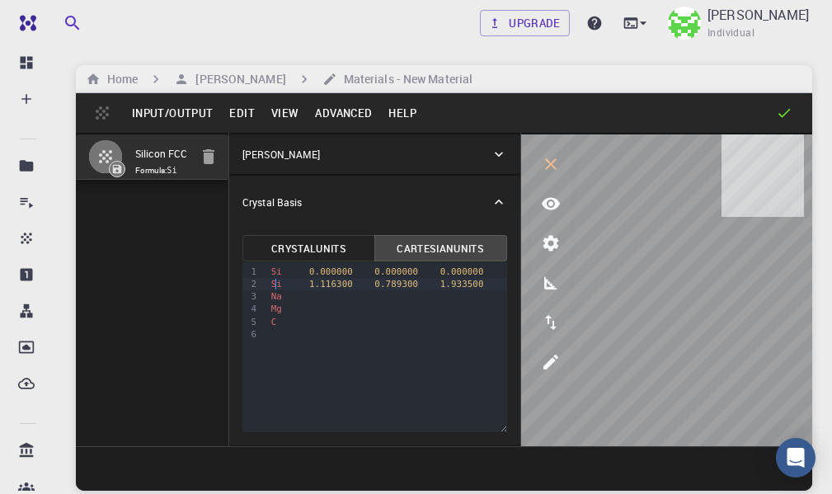
click at [277, 284] on span "Si" at bounding box center [276, 284] width 11 height 11
click at [271, 285] on span "Si" at bounding box center [276, 284] width 11 height 11
click at [275, 289] on span "Si" at bounding box center [276, 284] width 11 height 11
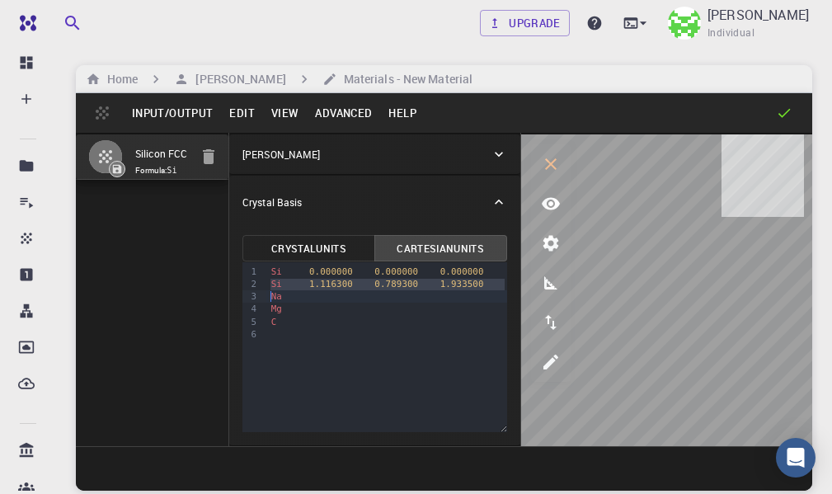
click at [275, 284] on span "Si" at bounding box center [276, 284] width 11 height 11
click at [368, 167] on div "Crystal Lattice" at bounding box center [374, 154] width 290 height 40
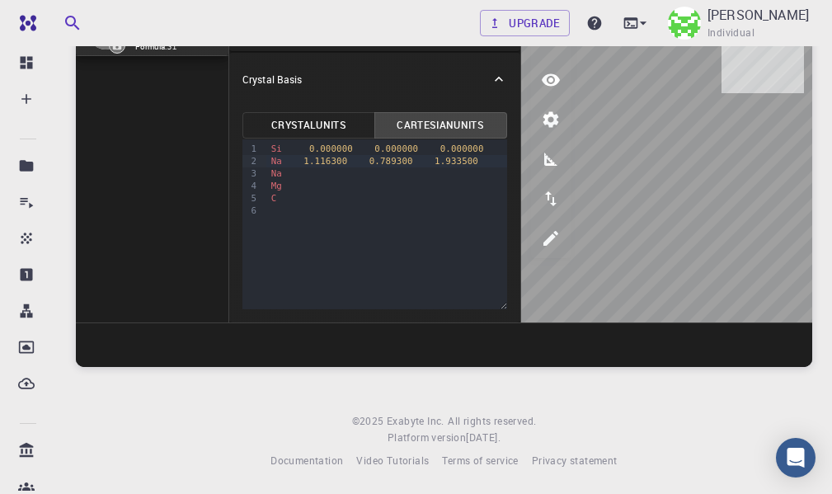
scroll to position [125, 0]
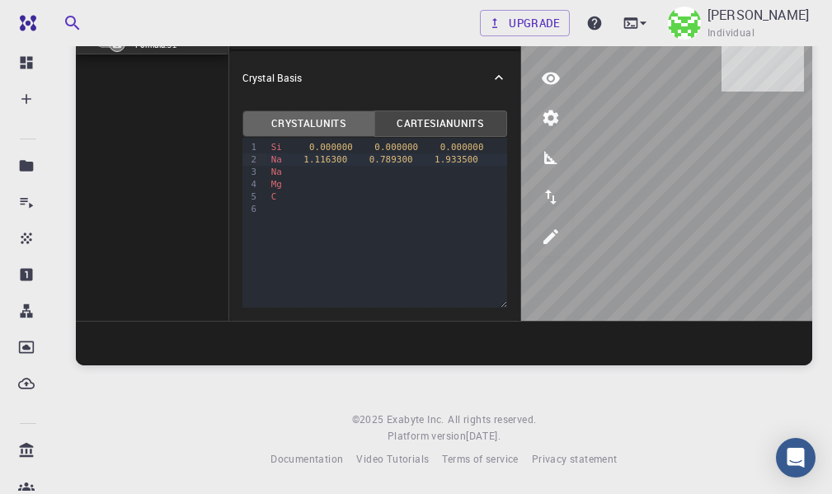
click at [327, 120] on button "Crystal Units" at bounding box center [308, 124] width 133 height 26
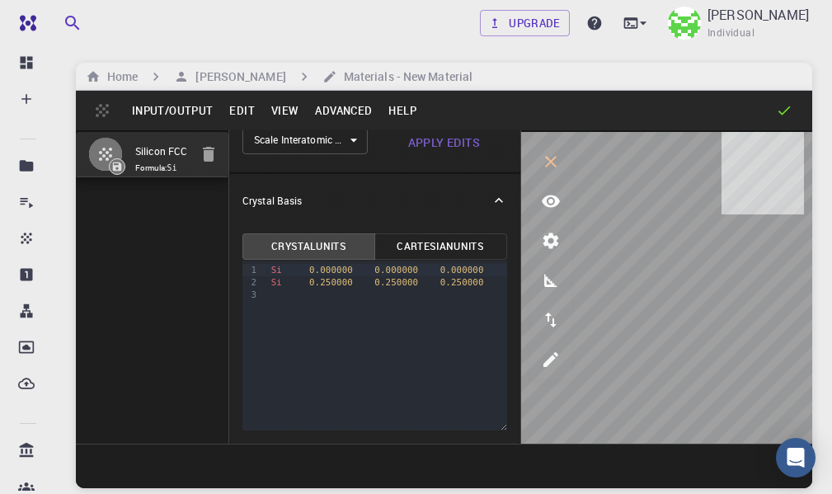
scroll to position [0, 0]
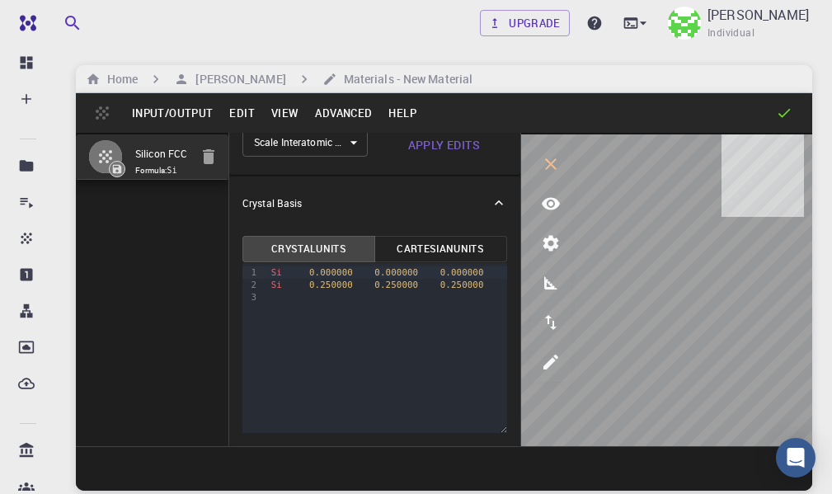
click at [294, 111] on button "View" at bounding box center [285, 113] width 45 height 26
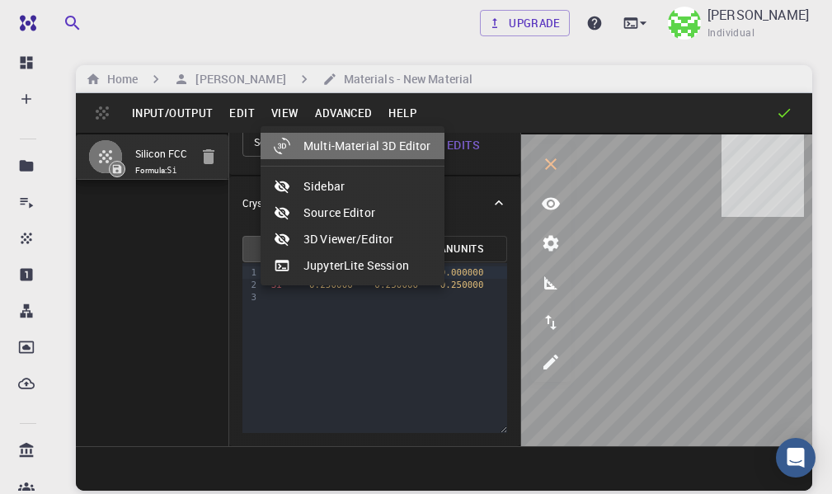
click at [393, 142] on li "Multi-Material 3D Editor" at bounding box center [353, 146] width 184 height 26
select select "Color"
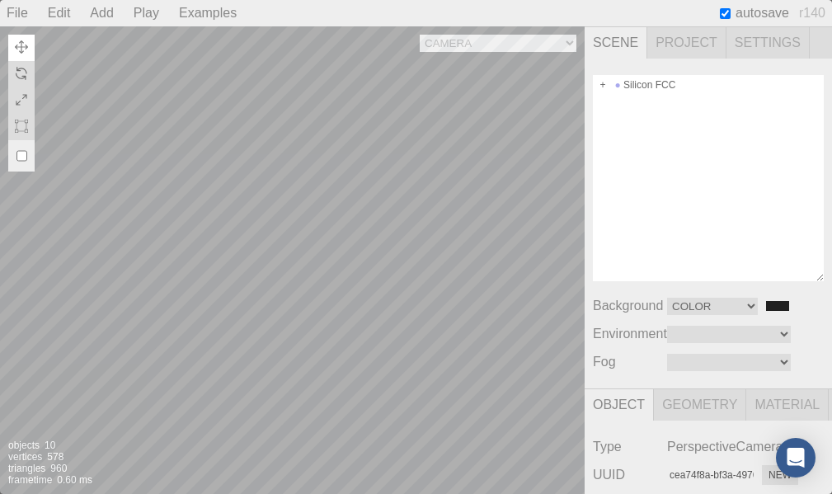
click at [506, 247] on div "Camera OrthographicCamera PerspectiveCamera Objects 10 Vertices 578 Triangles 9…" at bounding box center [292, 260] width 585 height 468
click at [203, 208] on div "Camera OrthographicCamera PerspectiveCamera Objects 10 Vertices 578 Triangles 9…" at bounding box center [292, 260] width 585 height 468
click at [436, 234] on div "Camera OrthographicCamera PerspectiveCamera Objects 10 Vertices 578 Triangles 9…" at bounding box center [292, 260] width 585 height 468
click at [244, 340] on div "Camera OrthographicCamera PerspectiveCamera Objects 10 Vertices 578 Triangles 9…" at bounding box center [292, 260] width 585 height 468
click at [603, 86] on span at bounding box center [603, 85] width 12 height 12
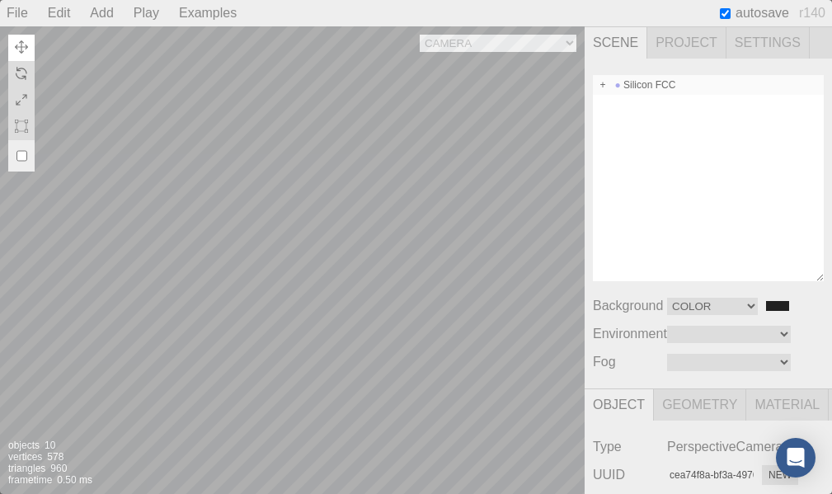
type input "7626fec6-8589-49ad-82a0-7e0ab80076fb"
type input "Silicon FCC"
type input "0.000"
type input "0.00 °"
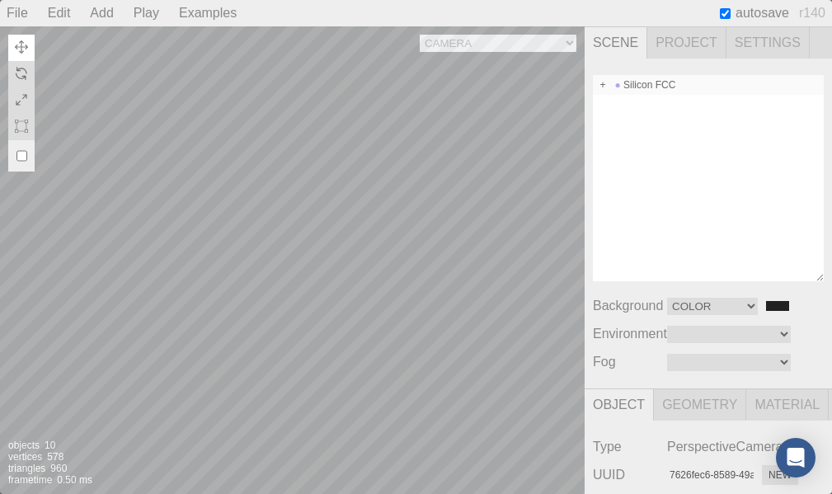
type input "0.00 °"
click at [617, 103] on span at bounding box center [618, 105] width 12 height 12
type input "e58c3c0e-7562-430e-959b-18cbb7b43399"
type input "Atoms"
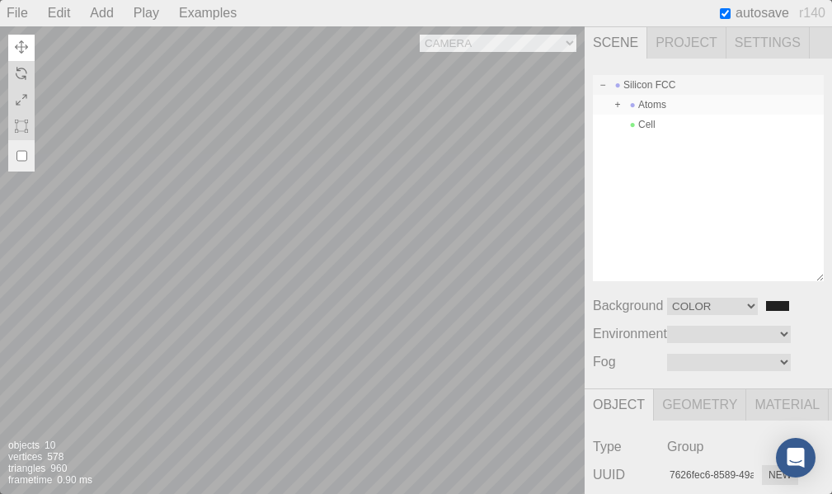
type input "0.00 °"
click at [661, 142] on div "Si-1" at bounding box center [708, 144] width 231 height 20
type input "e07a414b-e4d7-48c0-91ae-b282397e545f"
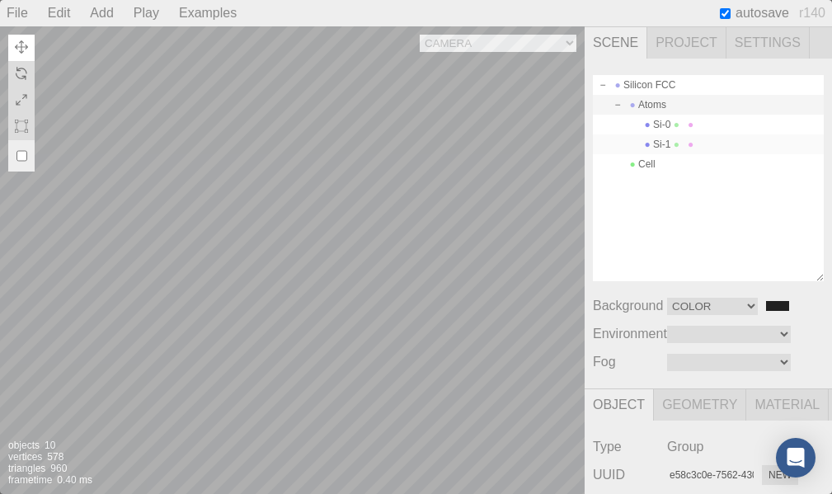
type input "Si-1"
type input "1.116"
type input "0.789"
type input "1.933"
type input "0.00 °"
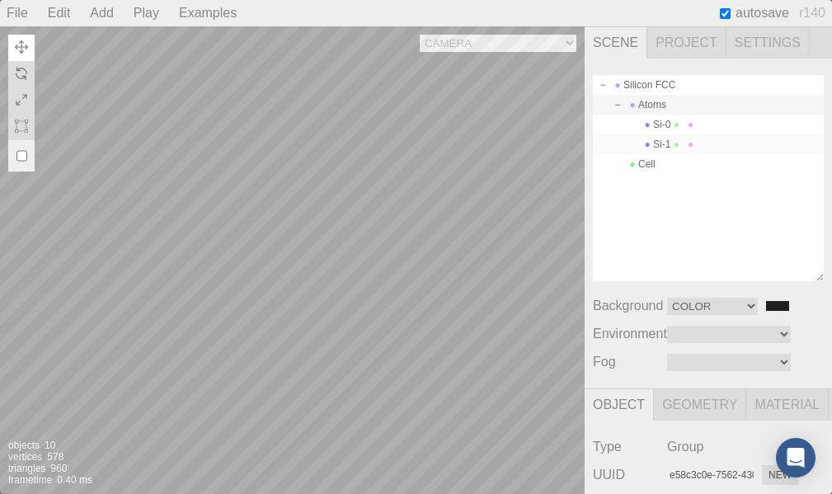
type input "0.00 °"
type input "0.300"
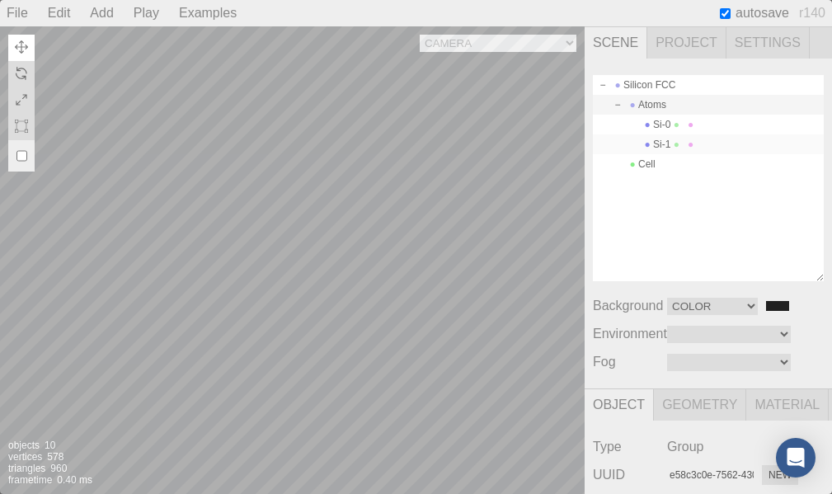
type textarea "{ "symbolWithLabel": "Si", "atomicIndex": 1 }"
click at [664, 144] on div "Si-1" at bounding box center [708, 144] width 231 height 20
click at [671, 123] on div "Si-0" at bounding box center [708, 125] width 231 height 20
click at [637, 167] on span at bounding box center [633, 164] width 12 height 12
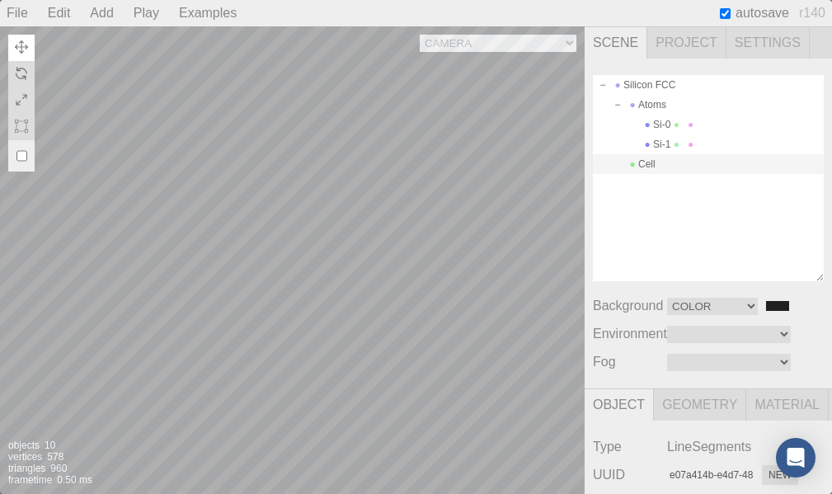
click at [632, 167] on span at bounding box center [633, 164] width 12 height 12
click at [653, 115] on div "Si-0" at bounding box center [708, 125] width 231 height 20
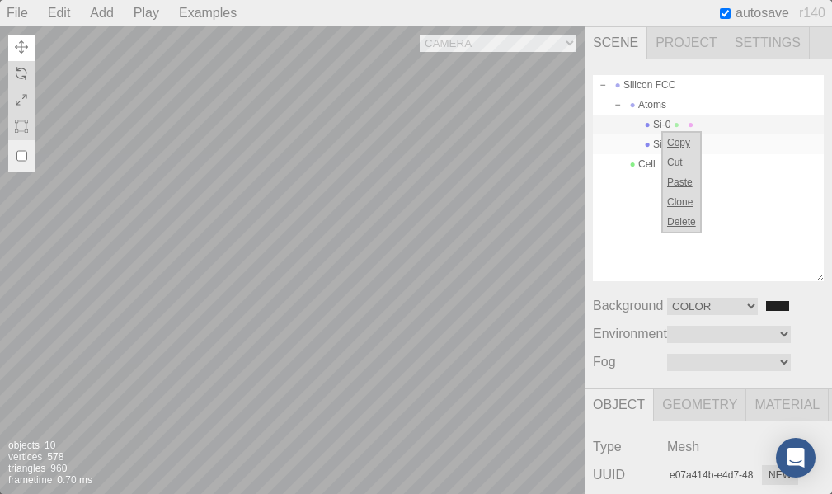
click at [641, 139] on div "Si-1" at bounding box center [708, 144] width 231 height 20
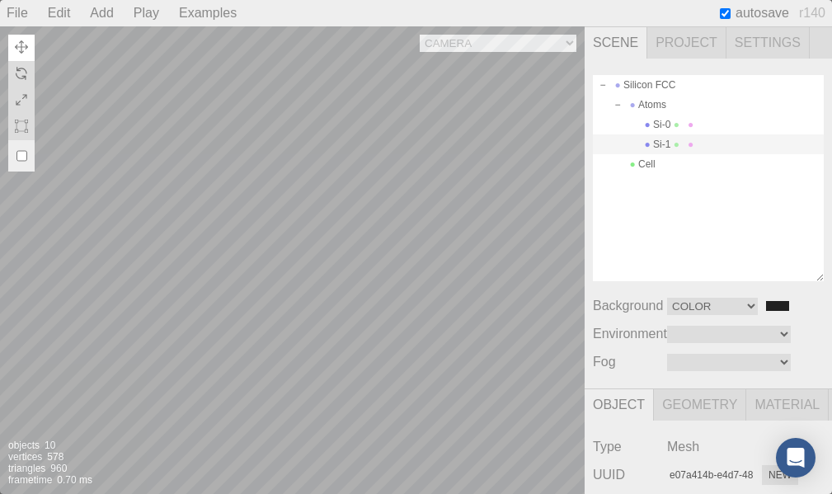
click at [642, 204] on div "Silicon FCC Atoms Si-0 Si-1 Cell" at bounding box center [708, 178] width 231 height 206
click at [694, 37] on span "Project" at bounding box center [686, 42] width 79 height 31
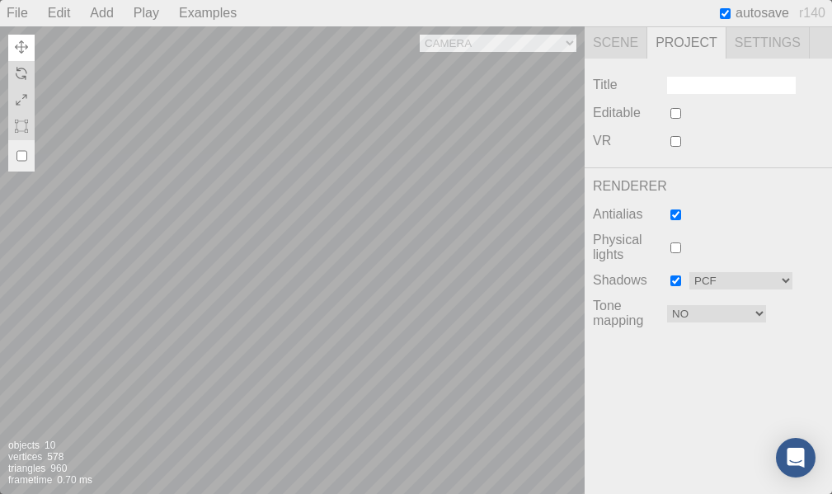
click at [613, 35] on span "Scene" at bounding box center [616, 42] width 63 height 31
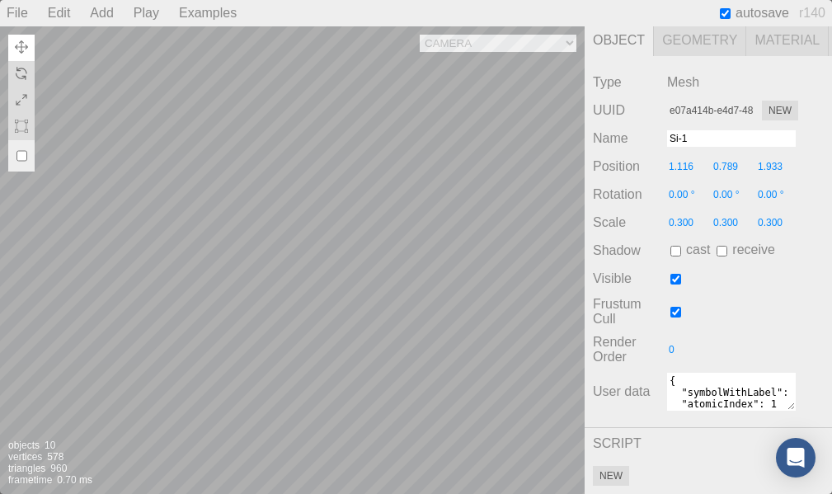
scroll to position [377, 0]
click at [346, 128] on div "Camera OrthographicCamera PerspectiveCamera Objects 10 Vertices 578 Triangles 9…" at bounding box center [292, 260] width 585 height 468
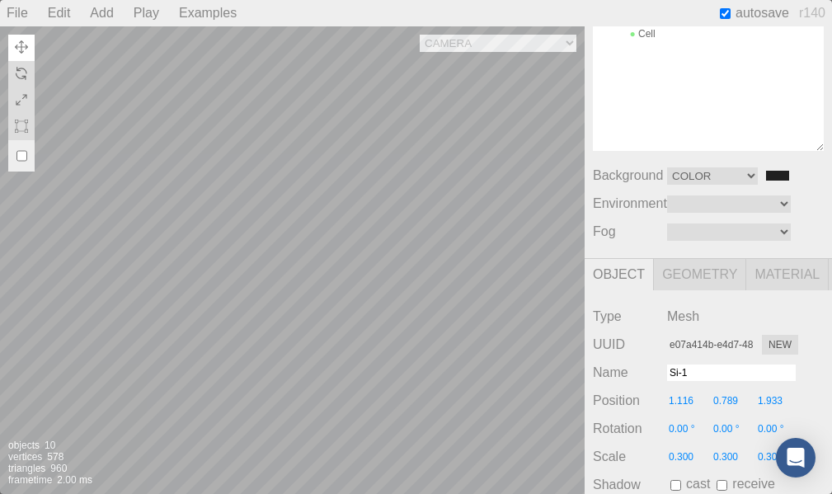
scroll to position [129, 0]
click at [703, 281] on span "Geometry" at bounding box center [700, 275] width 92 height 31
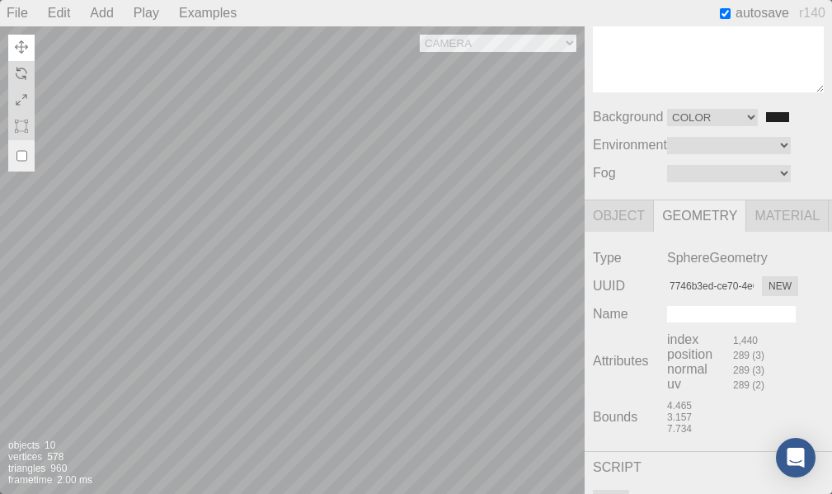
scroll to position [212, 0]
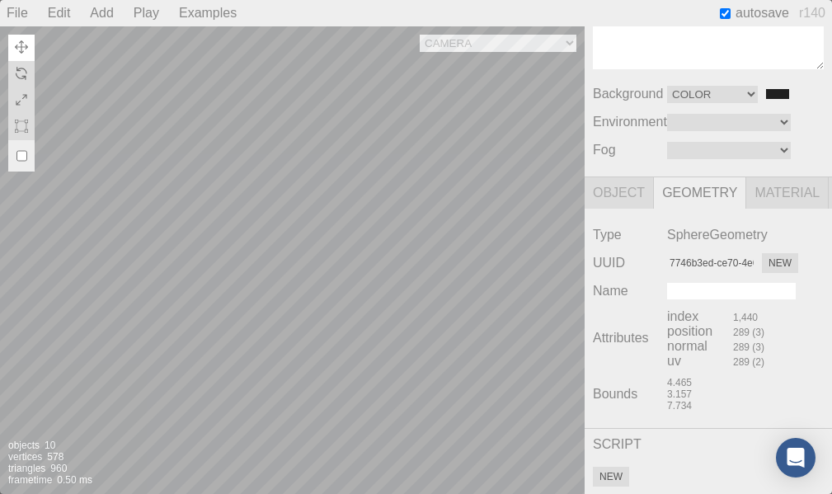
click at [383, 143] on div "Camera OrthographicCamera PerspectiveCamera Objects 10 Vertices 578 Triangles 9…" at bounding box center [292, 260] width 585 height 468
click at [470, 185] on div "Camera OrthographicCamera PerspectiveCamera Objects 10 Vertices 578 Triangles 9…" at bounding box center [292, 260] width 585 height 468
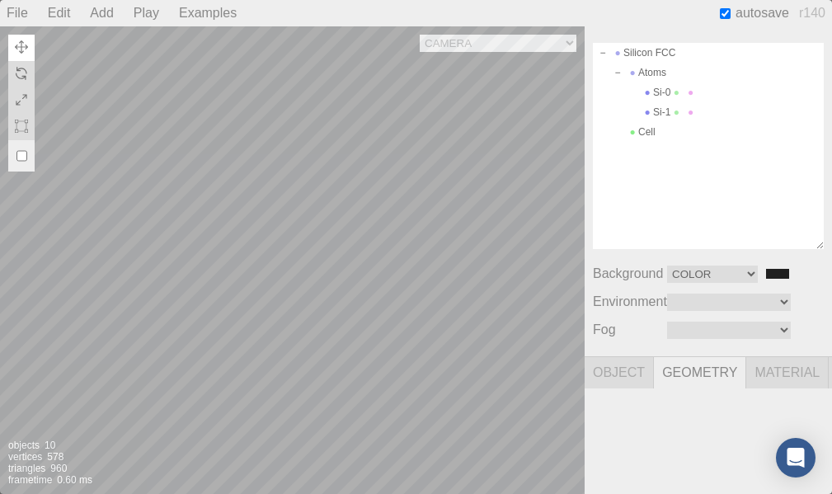
click at [402, 256] on div "Camera OrthographicCamera PerspectiveCamera Objects 10 Vertices 578 Triangles 9…" at bounding box center [292, 260] width 585 height 468
click at [402, 177] on div "Camera OrthographicCamera PerspectiveCamera Objects 10 Vertices 578 Triangles 9…" at bounding box center [292, 260] width 585 height 468
click at [422, 153] on div "Camera OrthographicCamera PerspectiveCamera Objects 10 Vertices 578 Triangles 9…" at bounding box center [292, 260] width 585 height 468
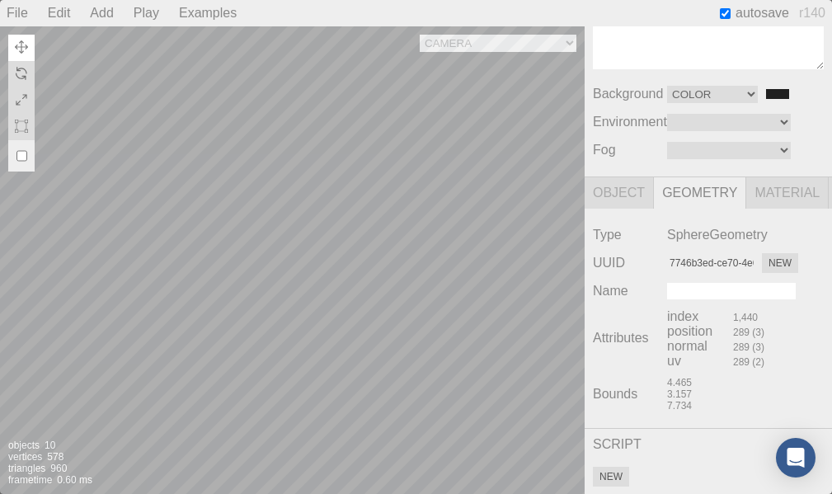
click at [319, 250] on div "Camera OrthographicCamera PerspectiveCamera Objects 10 Vertices 578 Triangles 9…" at bounding box center [292, 260] width 585 height 468
click at [480, 294] on div "Camera OrthographicCamera PerspectiveCamera Objects 10 Vertices 578 Triangles 9…" at bounding box center [292, 260] width 585 height 468
click at [443, 364] on div "Camera OrthographicCamera PerspectiveCamera Objects 10 Vertices 578 Triangles 9…" at bounding box center [292, 260] width 585 height 468
click at [293, 229] on div "Camera OrthographicCamera PerspectiveCamera Objects 10 Vertices 578 Triangles 9…" at bounding box center [292, 260] width 585 height 468
click at [295, 265] on div "Camera OrthographicCamera PerspectiveCamera Objects 10 Vertices 578 Triangles 9…" at bounding box center [292, 260] width 585 height 468
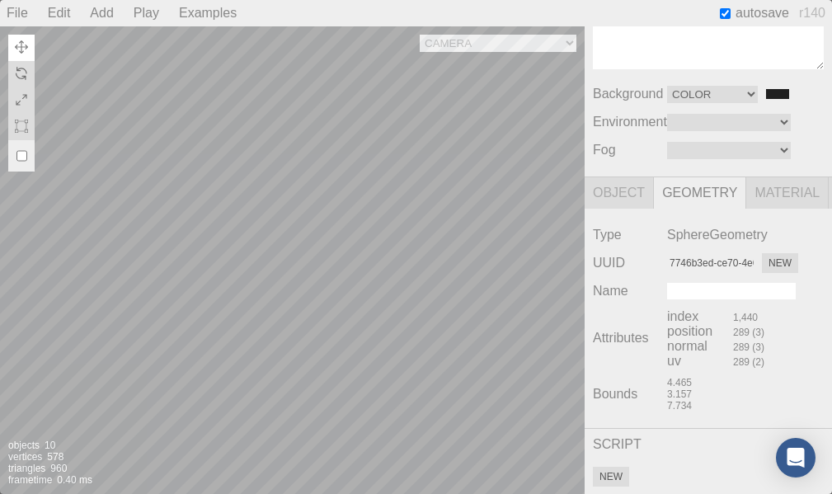
click at [296, 179] on div "Camera OrthographicCamera PerspectiveCamera Objects 10 Vertices 578 Triangles 9…" at bounding box center [292, 260] width 585 height 468
click at [399, 226] on div "Camera OrthographicCamera PerspectiveCamera Objects 10 Vertices 578 Triangles 9…" at bounding box center [292, 260] width 585 height 468
click at [452, 108] on div "Camera OrthographicCamera PerspectiveCamera Objects 10 Vertices 578 Triangles 9…" at bounding box center [292, 260] width 585 height 468
click at [383, 146] on div "Camera OrthographicCamera PerspectiveCamera Objects 10 Vertices 578 Triangles 9…" at bounding box center [292, 260] width 585 height 468
click at [26, 125] on img at bounding box center [21, 126] width 13 height 13
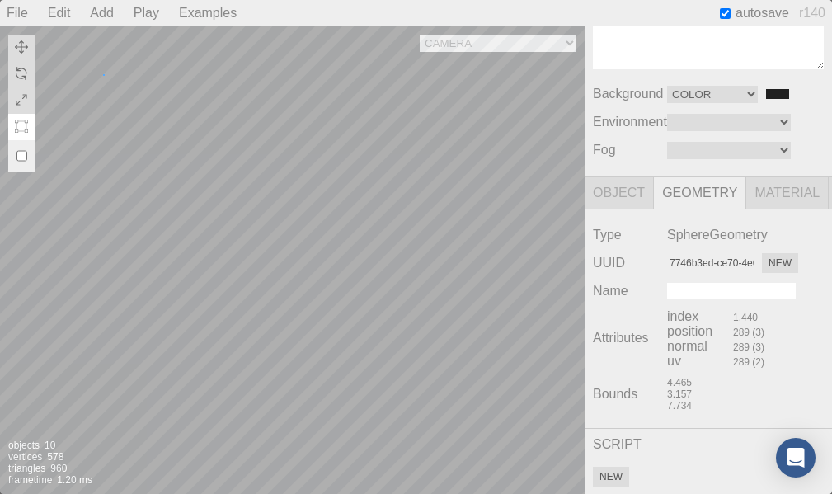
click at [103, 74] on div "Camera OrthographicCamera PerspectiveCamera Objects 10 Vertices 578 Triangles 9…" at bounding box center [292, 260] width 585 height 468
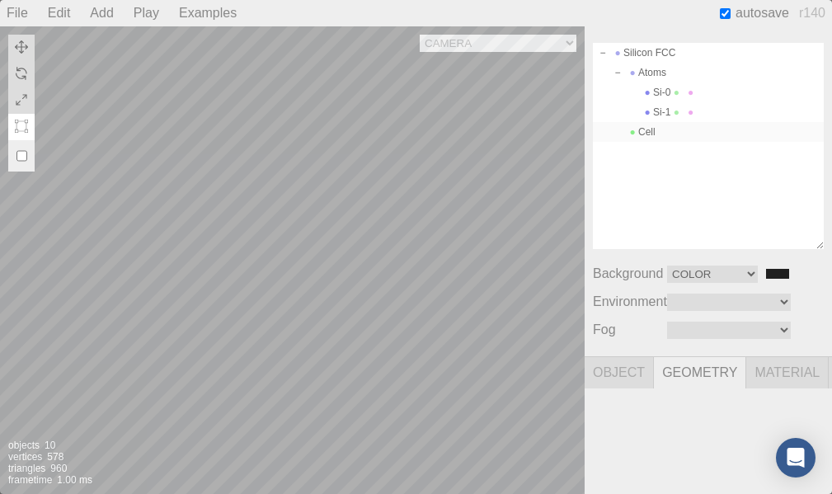
click at [646, 135] on div "Cell" at bounding box center [708, 132] width 231 height 20
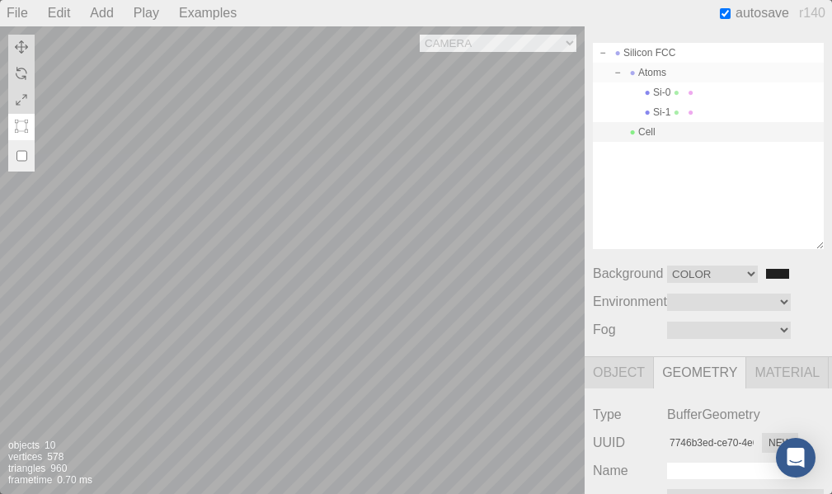
click at [632, 75] on span at bounding box center [633, 73] width 12 height 12
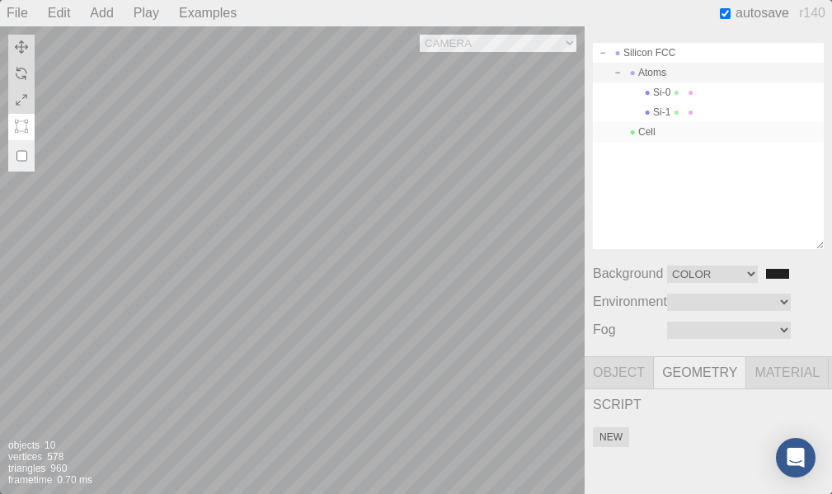
click at [658, 132] on div "Cell" at bounding box center [708, 132] width 231 height 20
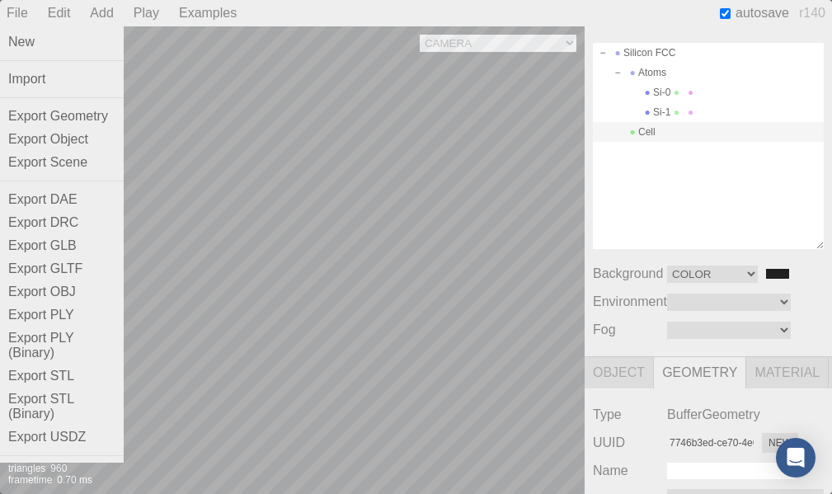
click at [23, 7] on div "File" at bounding box center [17, 13] width 35 height 26
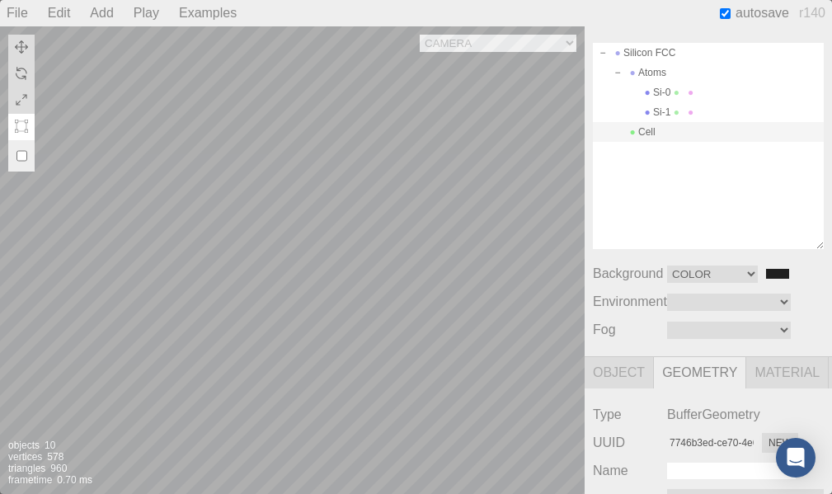
click at [139, 12] on div "Play" at bounding box center [146, 13] width 39 height 26
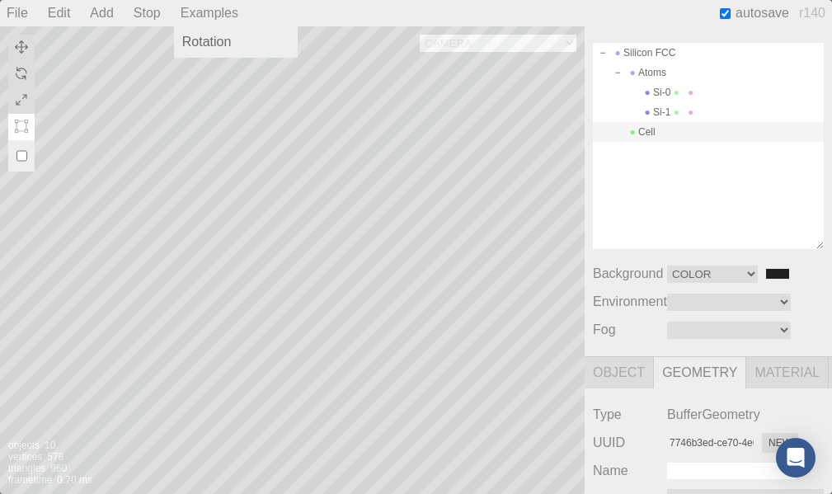
drag, startPoint x: 193, startPoint y: 0, endPoint x: 180, endPoint y: 1, distance: 13.2
click at [187, 0] on div "Examples" at bounding box center [209, 13] width 71 height 26
click at [153, 14] on div "Stop" at bounding box center [147, 13] width 40 height 26
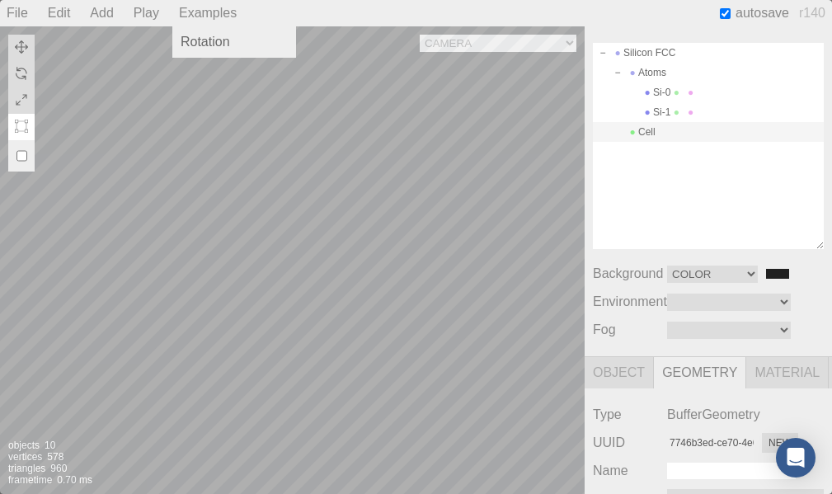
click at [208, 7] on div "Examples" at bounding box center [207, 13] width 71 height 26
click at [202, 37] on div "Rotation" at bounding box center [234, 42] width 124 height 23
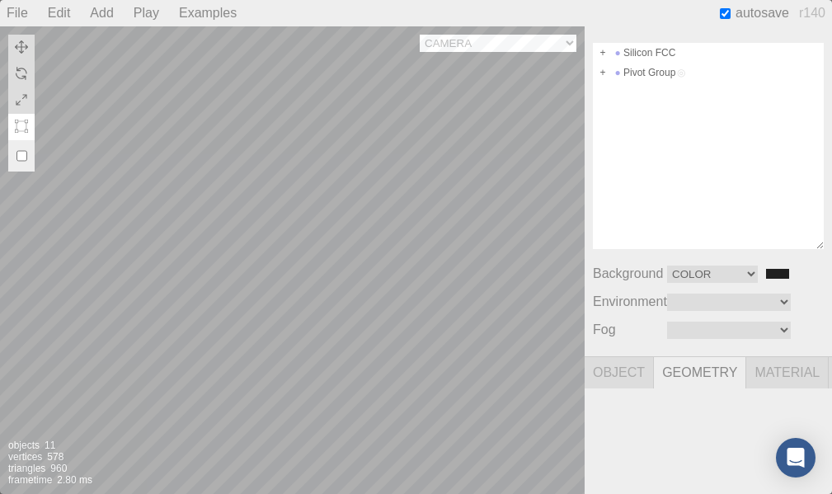
click at [510, 42] on div "Camera OrthographicCamera PerspectiveCamera Objects 11 Vertices 578 Triangles 9…" at bounding box center [292, 260] width 585 height 468
click at [420, 35] on select "Camera OrthographicCamera PerspectiveCamera" at bounding box center [498, 43] width 157 height 17
click at [461, 110] on div "Camera OrthographicCamera PerspectiveCamera Objects 7 Vertices 0 Triangles 0 Fr…" at bounding box center [292, 260] width 585 height 468
click at [282, 172] on div "Camera OrthographicCamera PerspectiveCamera Objects 7 Vertices 0 Triangles 0 Fr…" at bounding box center [292, 260] width 585 height 468
click at [248, 209] on div "Camera OrthographicCamera PerspectiveCamera Objects 7 Vertices 0 Triangles 0 Fr…" at bounding box center [292, 260] width 585 height 468
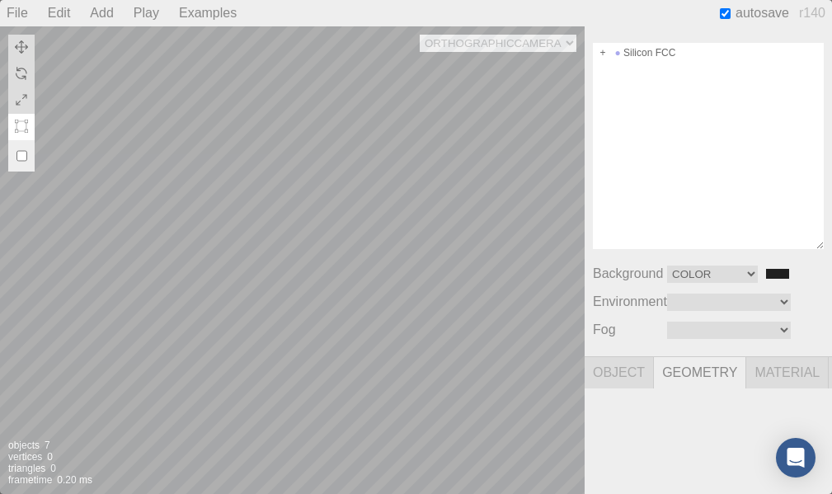
click at [505, 45] on div "Camera OrthographicCamera PerspectiveCamera Objects 7 Vertices 0 Triangles 0 Fr…" at bounding box center [292, 260] width 585 height 468
click at [420, 35] on select "Camera OrthographicCamera PerspectiveCamera" at bounding box center [498, 43] width 157 height 17
click at [496, 35] on div "Camera OrthographicCamera PerspectiveCamera Objects 7 Vertices 0 Triangles 0 Fr…" at bounding box center [292, 260] width 585 height 468
click at [496, 45] on div "Camera OrthographicCamera PerspectiveCamera Objects 7 Vertices 0 Triangles 0 Fr…" at bounding box center [292, 260] width 585 height 468
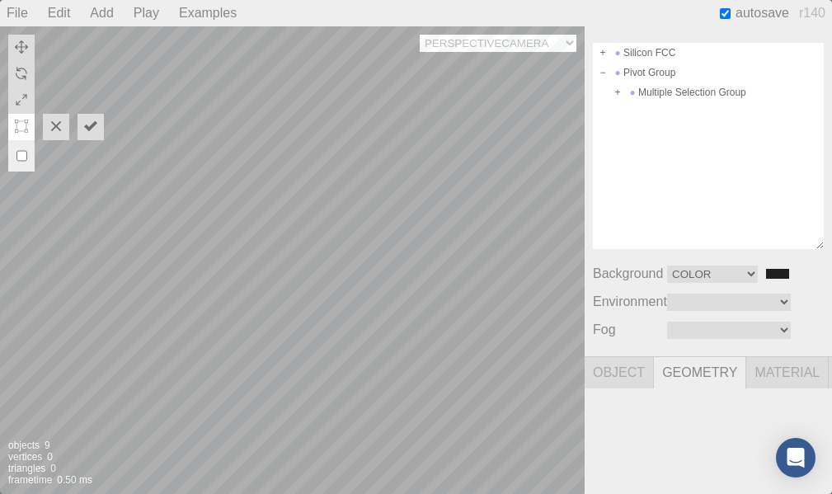
select select "cea74f8a-bf3a-4976-9f30-4ed33d5bbc3a"
click at [420, 35] on select "Camera OrthographicCamera PerspectiveCamera" at bounding box center [498, 43] width 157 height 17
click at [332, 192] on div "Camera OrthographicCamera PerspectiveCamera Objects 9 Vertices 0 Triangles 0 Fr…" at bounding box center [292, 260] width 585 height 468
click at [22, 152] on input "checkbox" at bounding box center [21, 156] width 11 height 26
checkbox input "true"
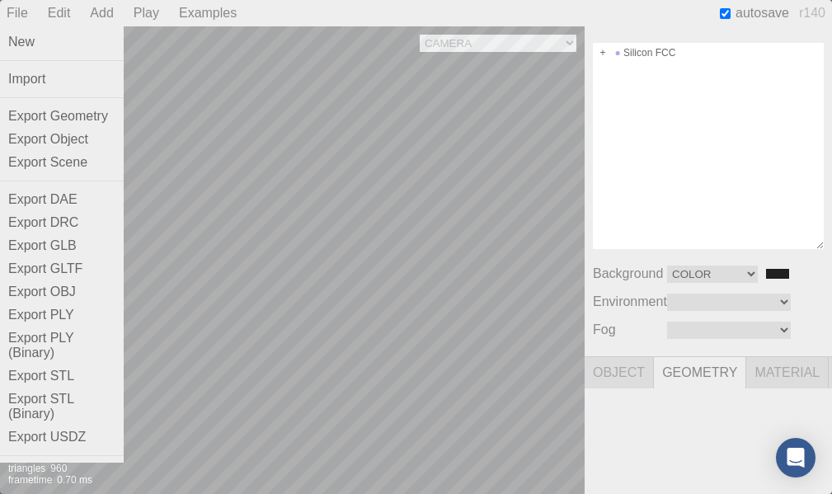
click at [22, 3] on div "File" at bounding box center [17, 13] width 35 height 26
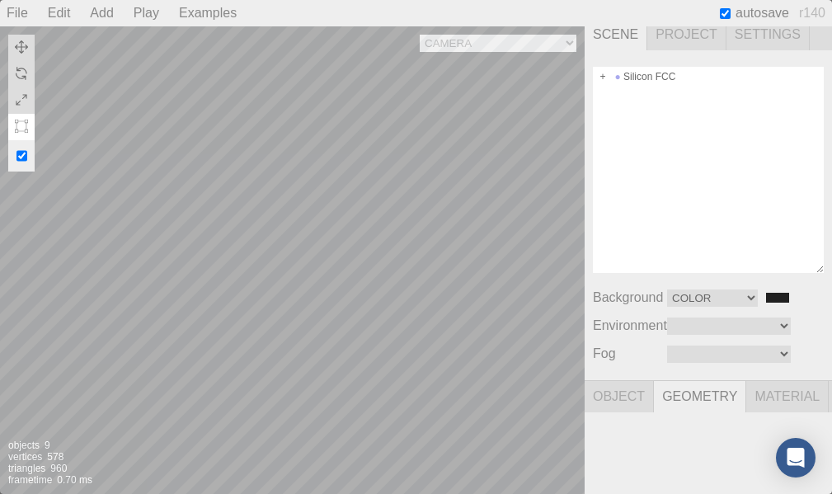
scroll to position [0, 0]
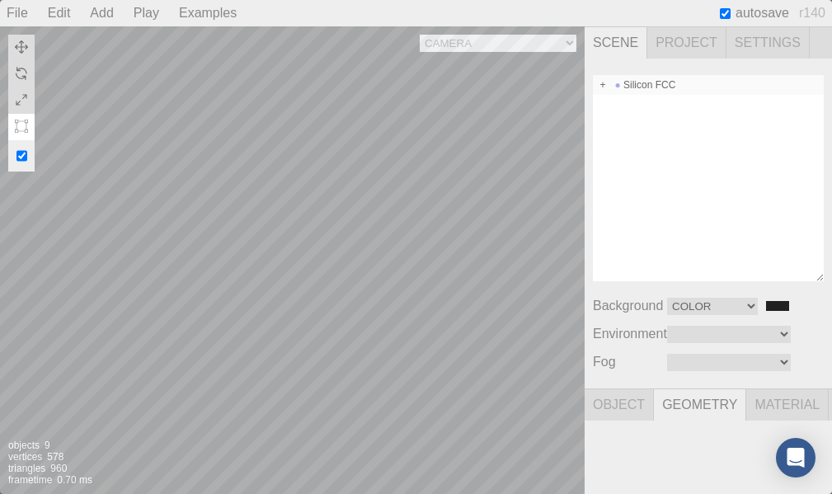
click at [610, 88] on div "Silicon FCC" at bounding box center [708, 85] width 231 height 20
click at [681, 40] on span "Project" at bounding box center [686, 42] width 79 height 31
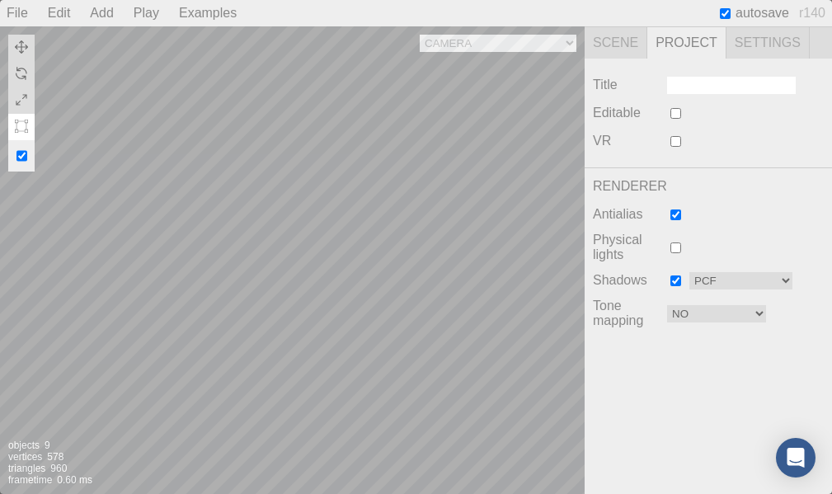
click at [773, 47] on span "Settings" at bounding box center [767, 42] width 83 height 31
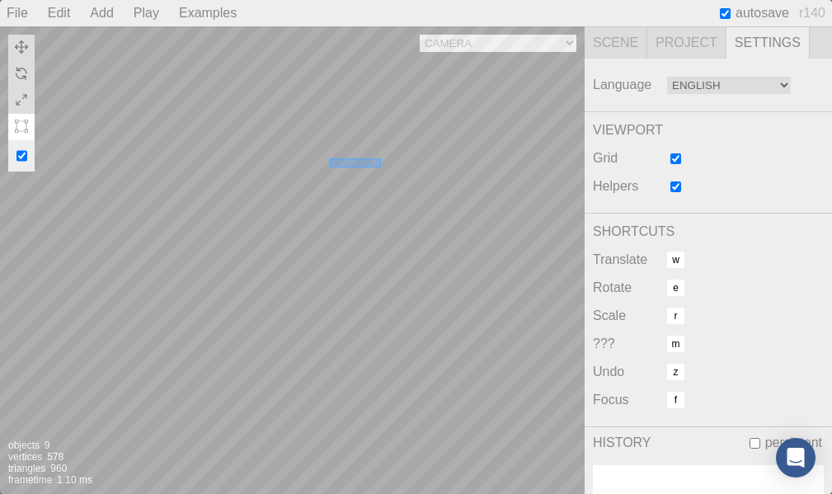
click at [379, 158] on div "Camera OrthographicCamera PerspectiveCamera Objects 9 Vertices 578 Triangles 96…" at bounding box center [292, 260] width 585 height 468
